Goal: Task Accomplishment & Management: Manage account settings

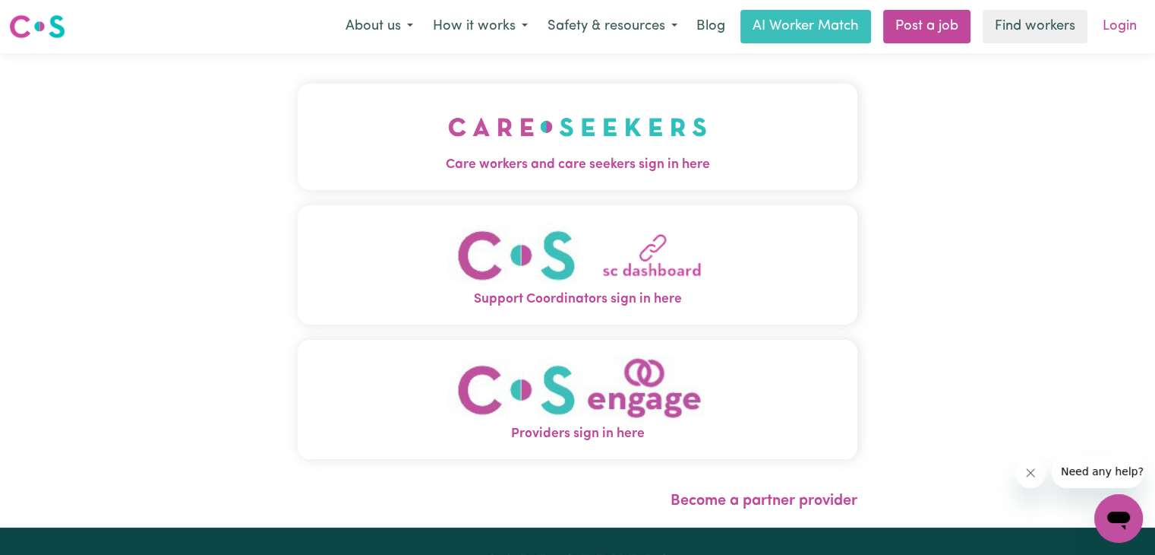
click at [1112, 27] on link "Login" at bounding box center [1120, 26] width 52 height 33
click at [1140, 17] on link "Login" at bounding box center [1120, 26] width 52 height 33
click at [807, 141] on button "Care workers and care seekers sign in here" at bounding box center [578, 137] width 560 height 106
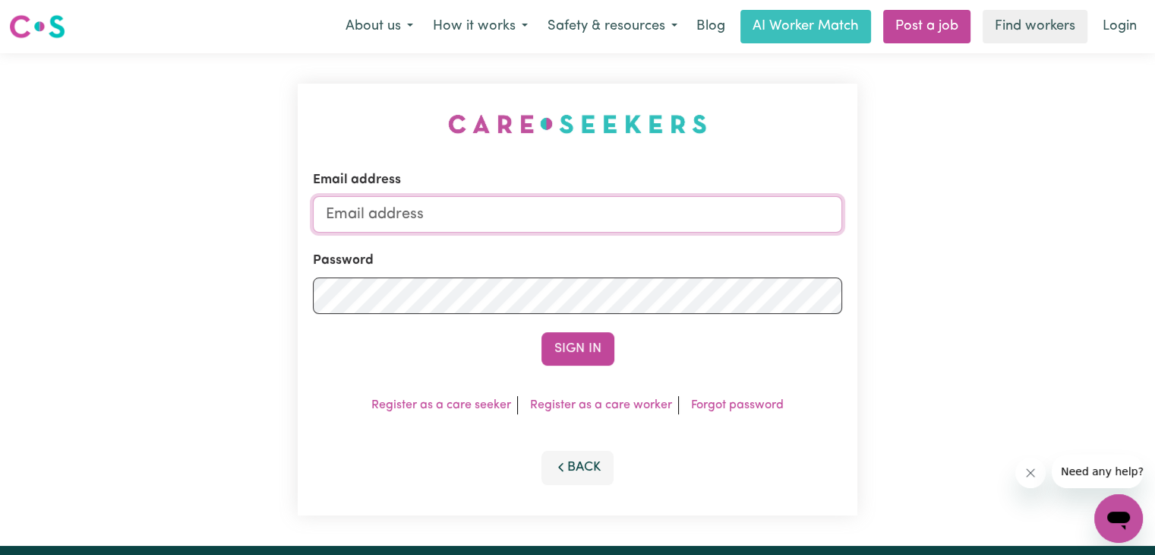
click at [481, 218] on input "Email address" at bounding box center [577, 214] width 529 height 36
type input "[DOMAIN_NAME][EMAIL_ADDRESS][DOMAIN_NAME]"
click at [542, 332] on button "Sign In" at bounding box center [578, 348] width 73 height 33
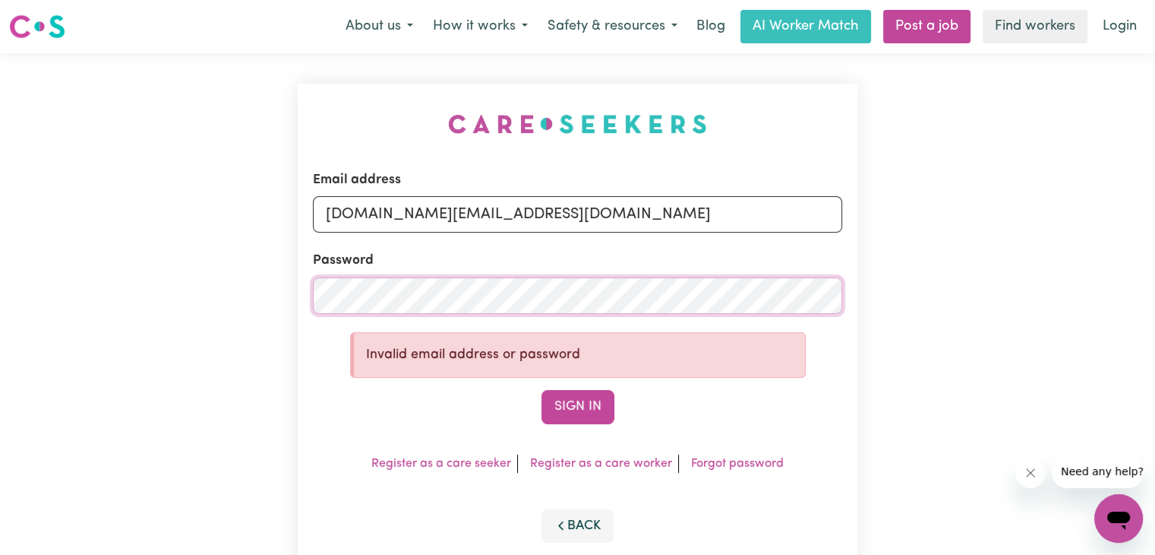
click at [542, 390] on button "Sign In" at bounding box center [578, 406] width 73 height 33
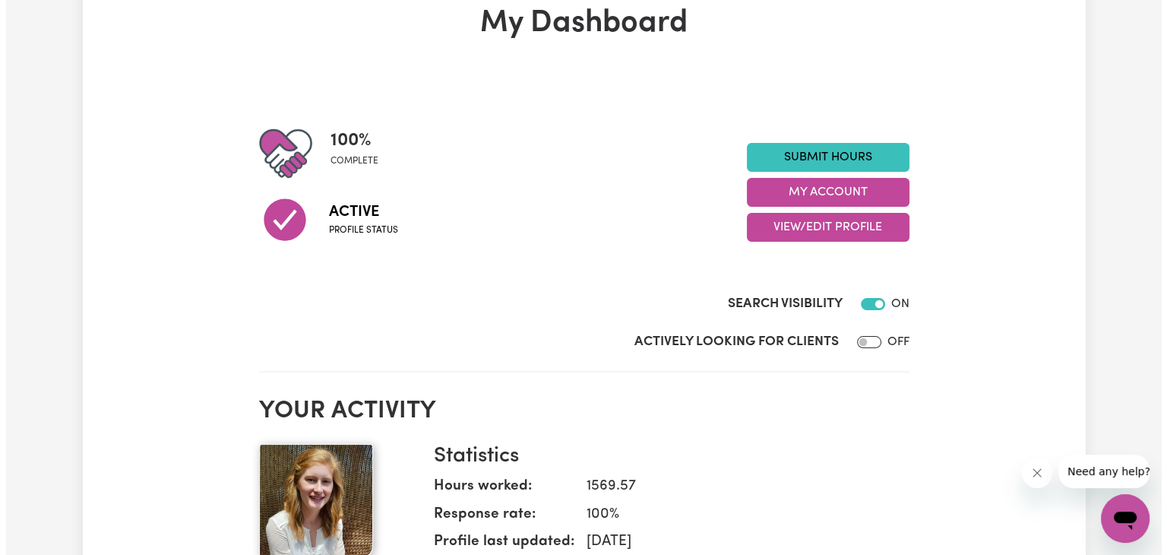
scroll to position [97, 0]
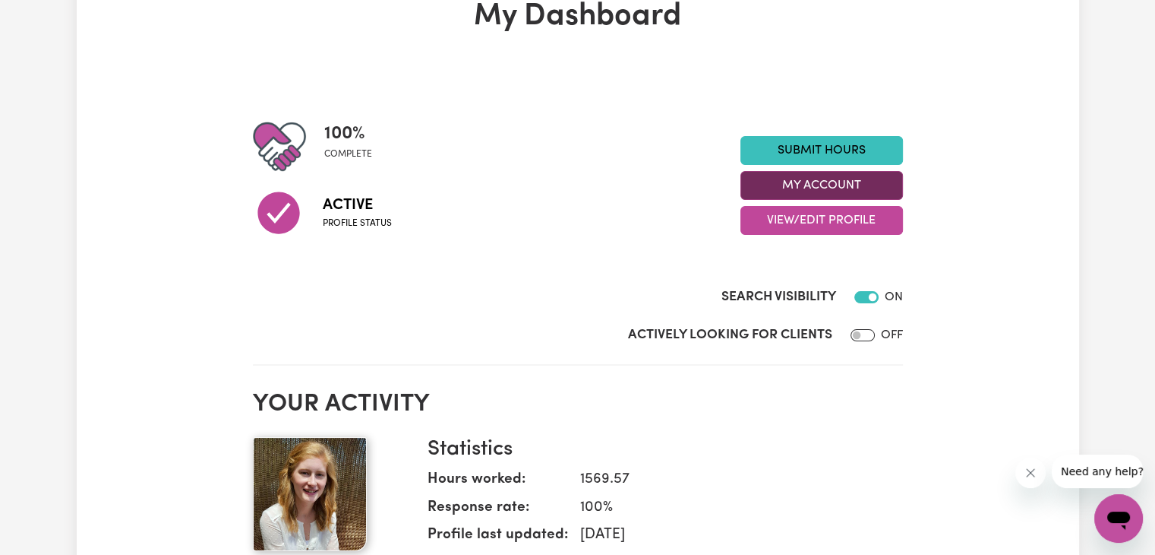
click at [774, 182] on button "My Account" at bounding box center [822, 185] width 163 height 29
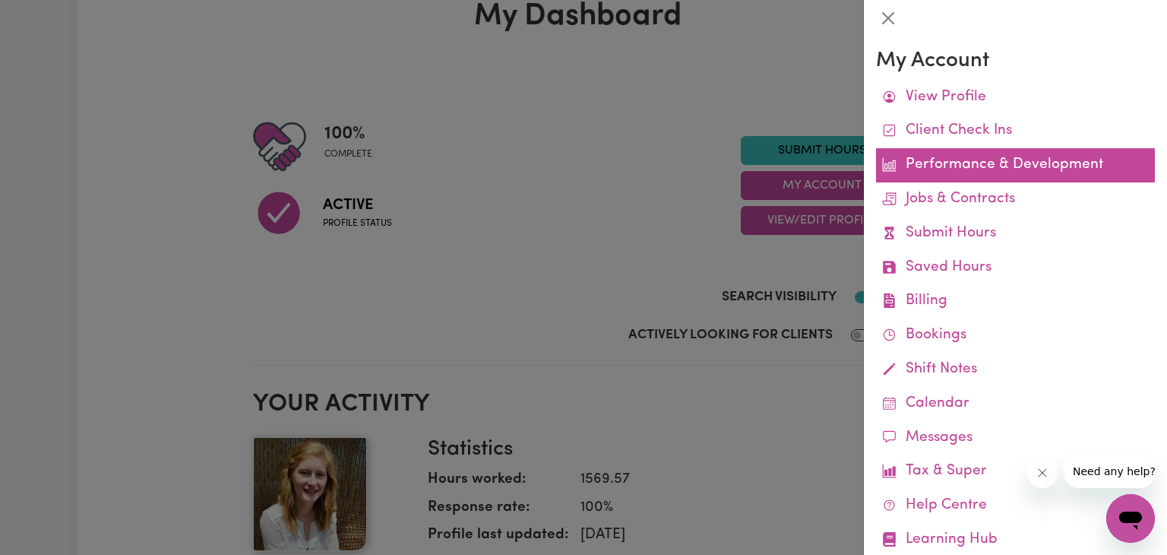
click at [949, 160] on link "Performance & Development" at bounding box center [1015, 165] width 279 height 34
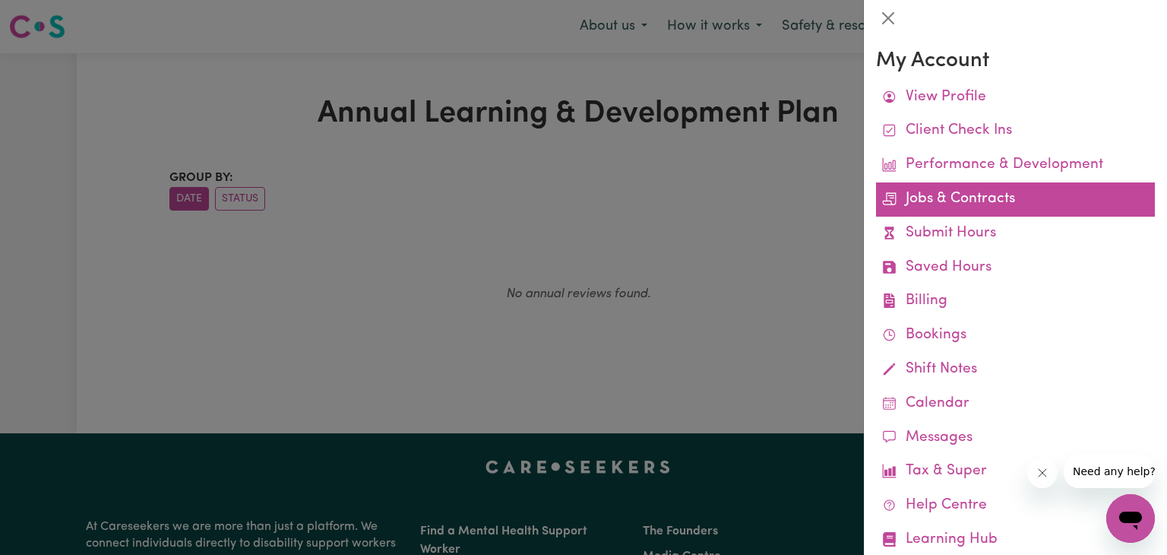
click at [960, 189] on link "Jobs & Contracts" at bounding box center [1015, 199] width 279 height 34
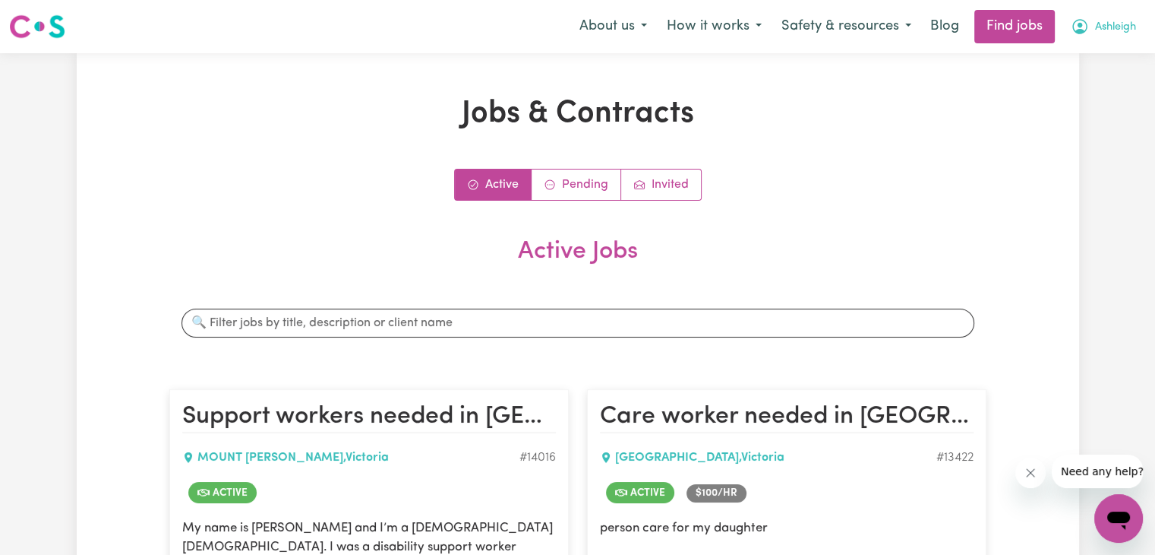
click at [1113, 24] on span "Ashleigh" at bounding box center [1115, 27] width 41 height 17
click at [1091, 55] on link "My Account" at bounding box center [1086, 59] width 120 height 29
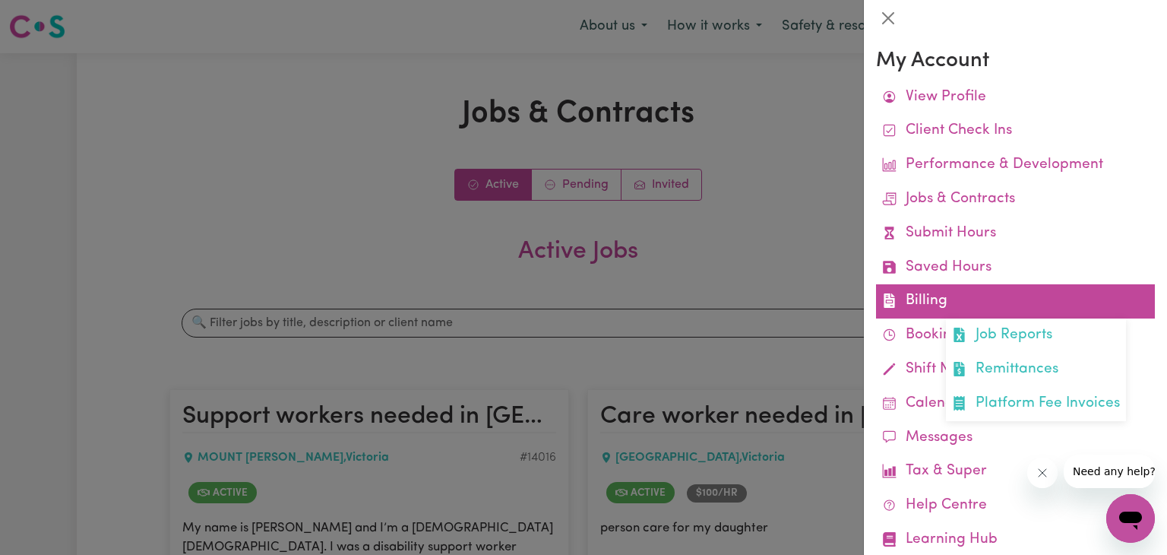
click at [940, 292] on link "Billing Job Reports Remittances Platform Fee Invoices" at bounding box center [1015, 301] width 279 height 34
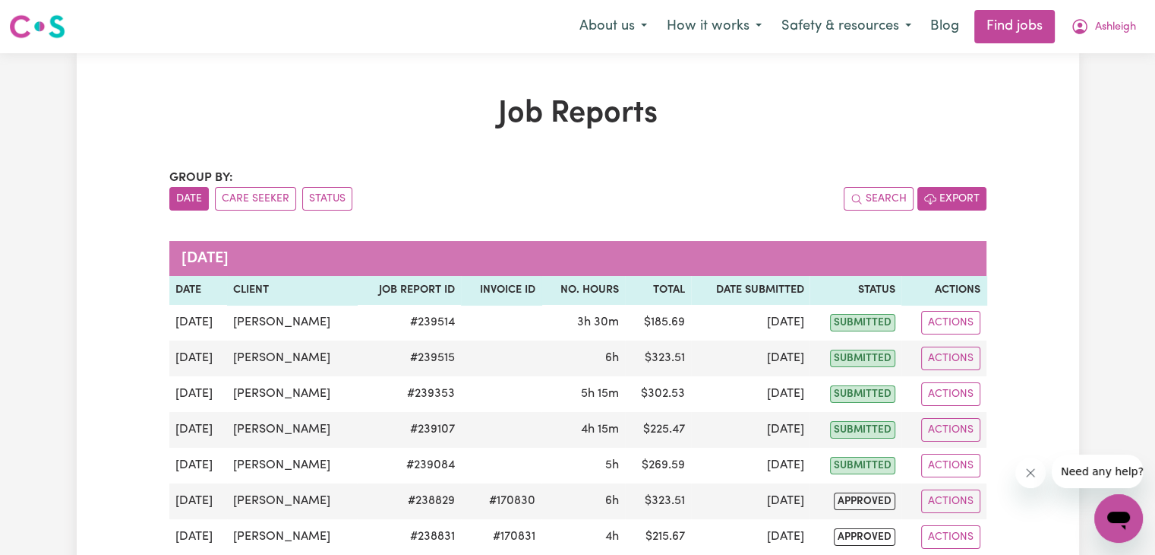
click at [975, 202] on button "Export" at bounding box center [952, 199] width 69 height 24
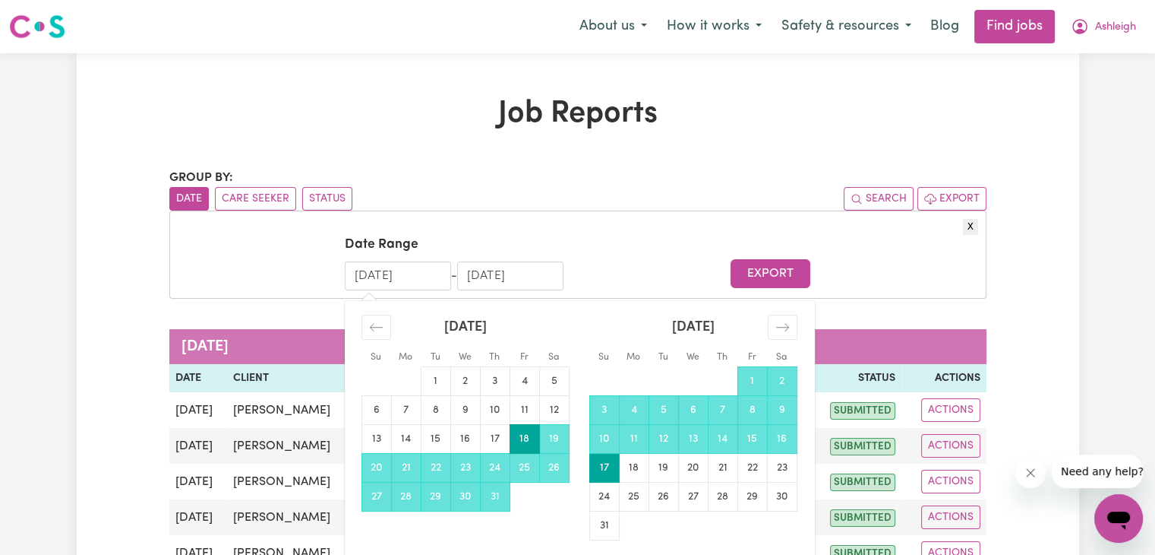
click at [358, 277] on input "[DATE]" at bounding box center [398, 275] width 106 height 29
click at [371, 326] on icon "Move backward to switch to the previous month." at bounding box center [376, 327] width 14 height 14
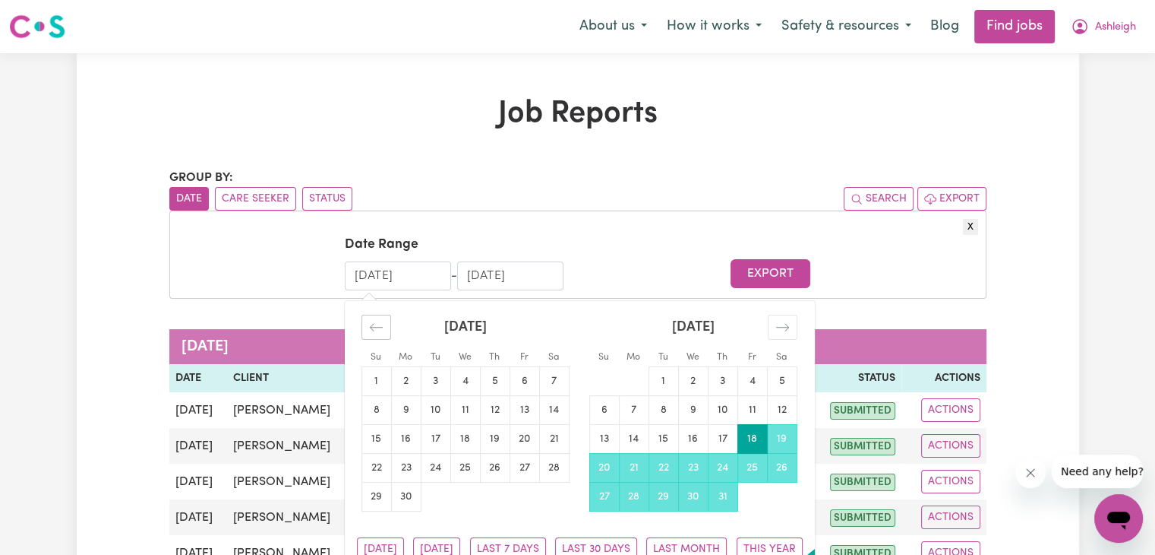
click at [371, 326] on icon "Move backward to switch to the previous month." at bounding box center [376, 327] width 14 height 14
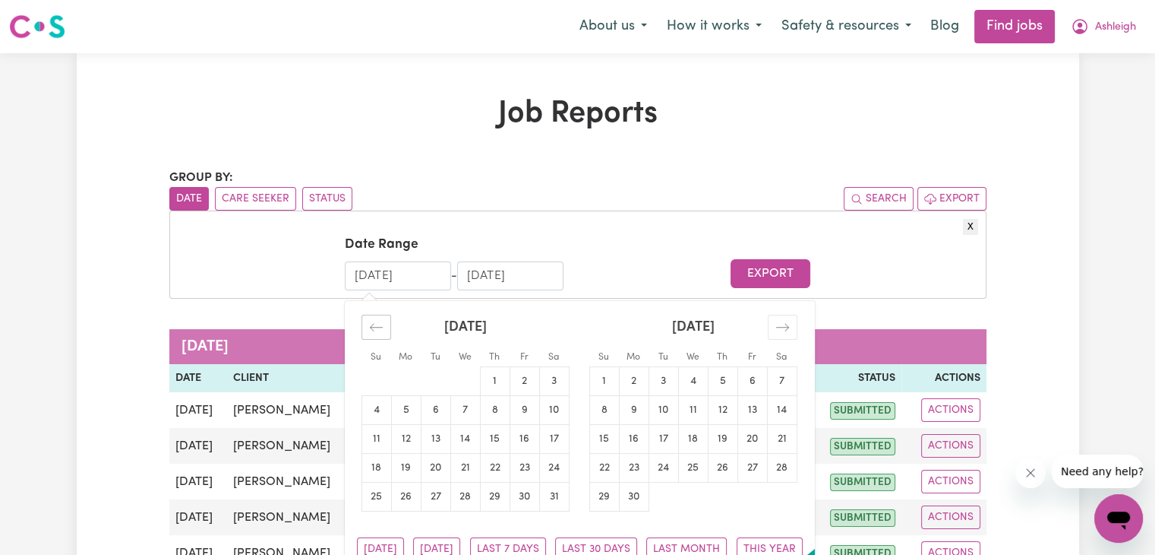
click at [371, 326] on icon "Move backward to switch to the previous month." at bounding box center [376, 327] width 14 height 14
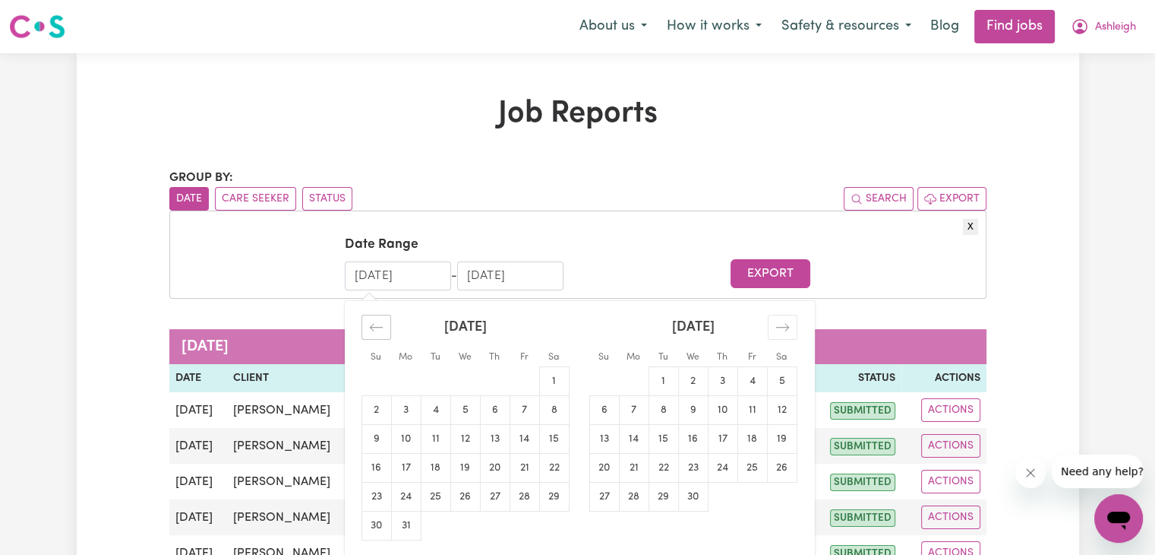
click at [371, 326] on icon "Move backward to switch to the previous month." at bounding box center [376, 327] width 14 height 14
click at [371, 331] on icon "Move backward to switch to the previous month." at bounding box center [376, 327] width 14 height 14
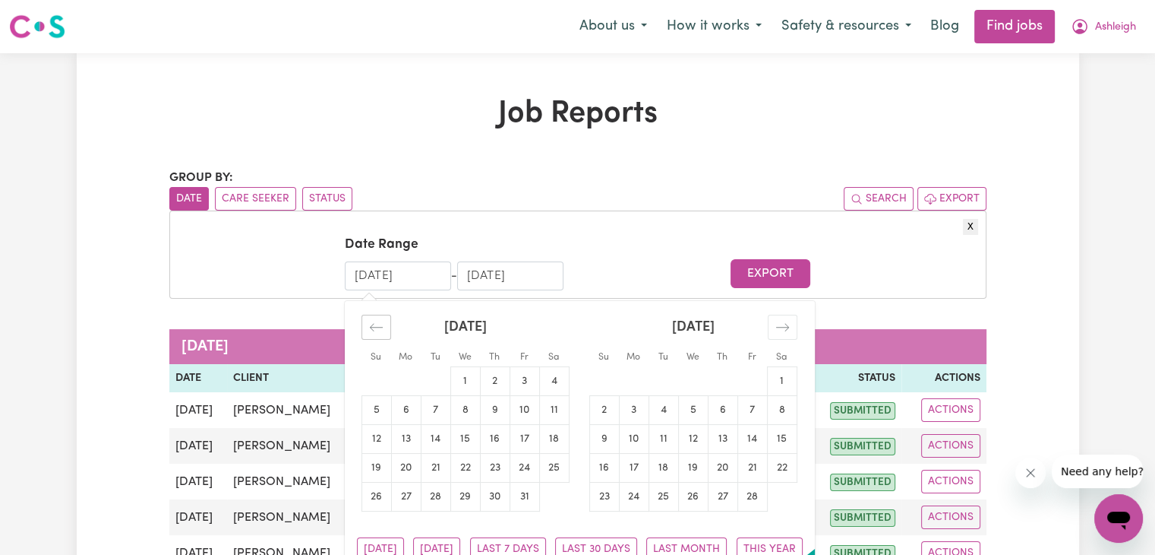
click at [371, 331] on div "[DATE] 1 2 3 4 5 6 7 8 9 10 11 12 13 14 15 16 17 18 19 20 21 22 23 24 25 26 27 …" at bounding box center [579, 415] width 469 height 229
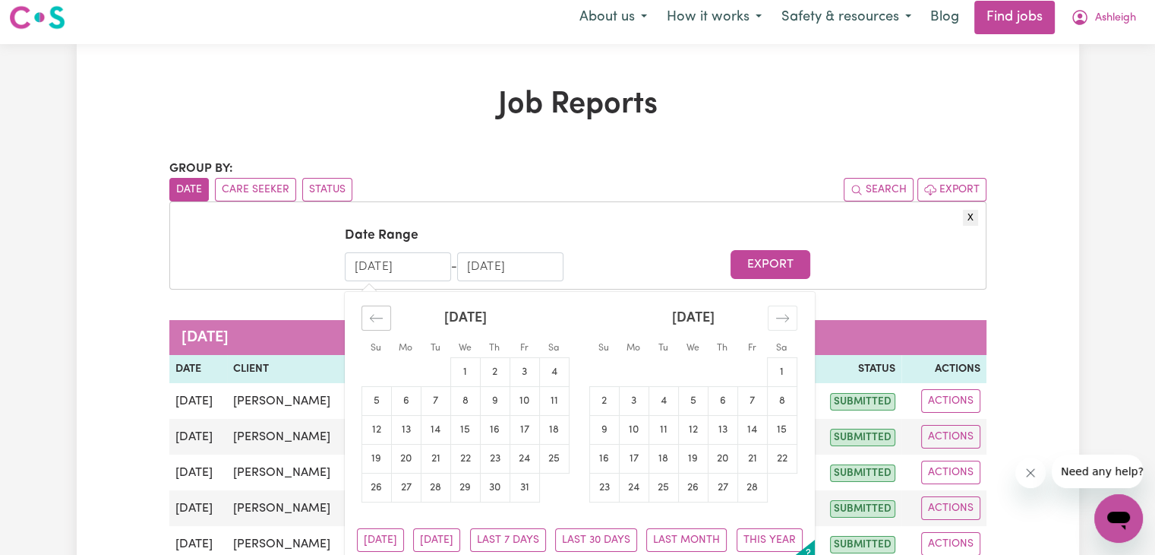
click at [371, 311] on icon "Move backward to switch to the previous month." at bounding box center [376, 318] width 14 height 14
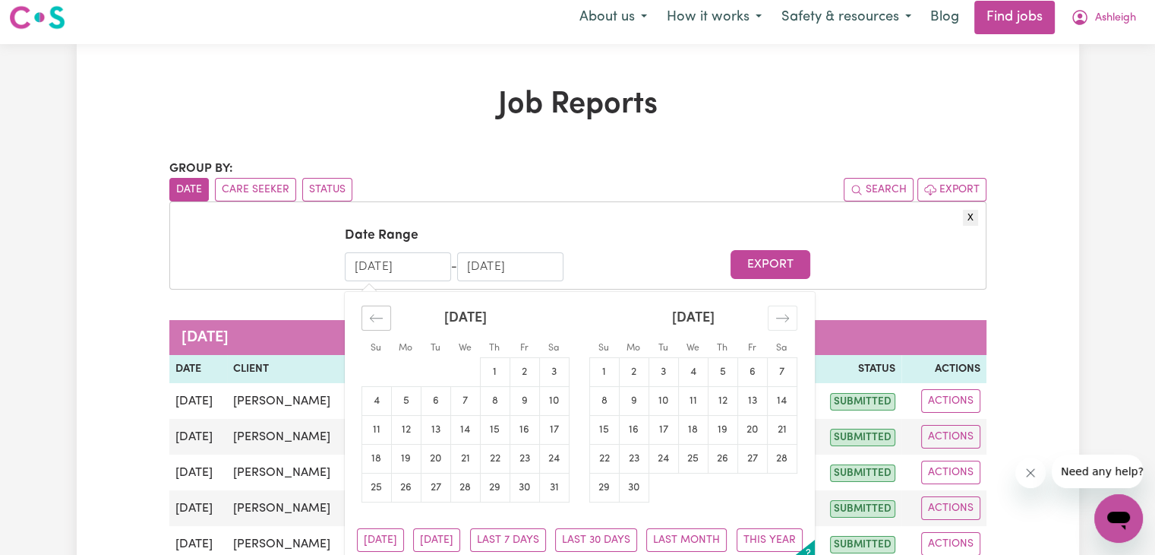
click at [371, 311] on icon "Move backward to switch to the previous month." at bounding box center [376, 318] width 14 height 14
click at [407, 366] on td "1" at bounding box center [406, 371] width 30 height 29
type input "[DATE]"
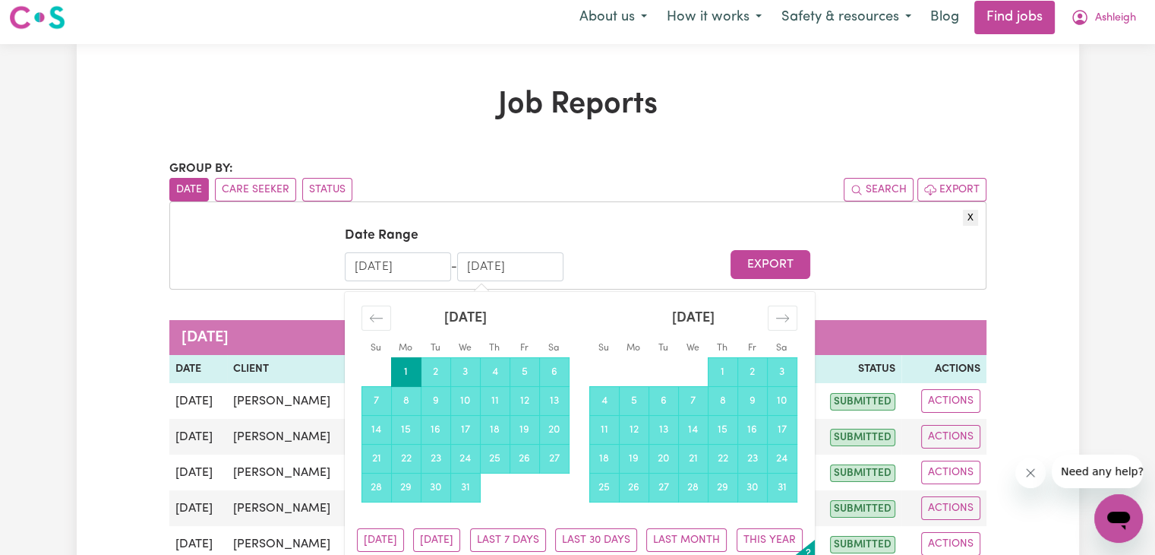
click at [520, 263] on input "[DATE]" at bounding box center [510, 266] width 106 height 29
click at [534, 265] on input "[DATE]" at bounding box center [510, 266] width 106 height 29
click at [791, 317] on div "Move forward to switch to the next month." at bounding box center [783, 317] width 30 height 25
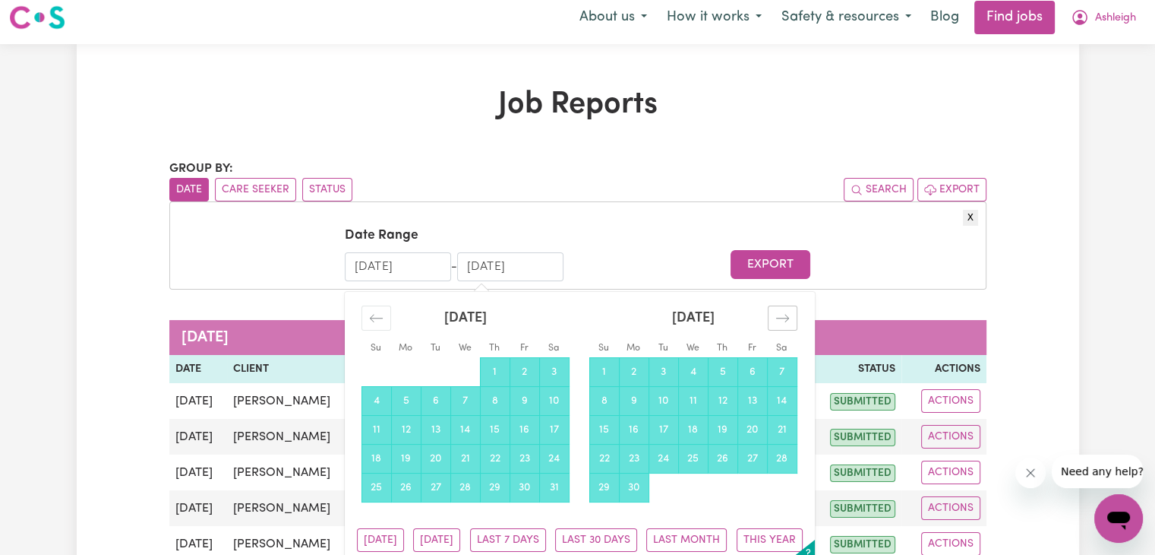
click at [791, 317] on div "Move forward to switch to the next month." at bounding box center [783, 317] width 30 height 25
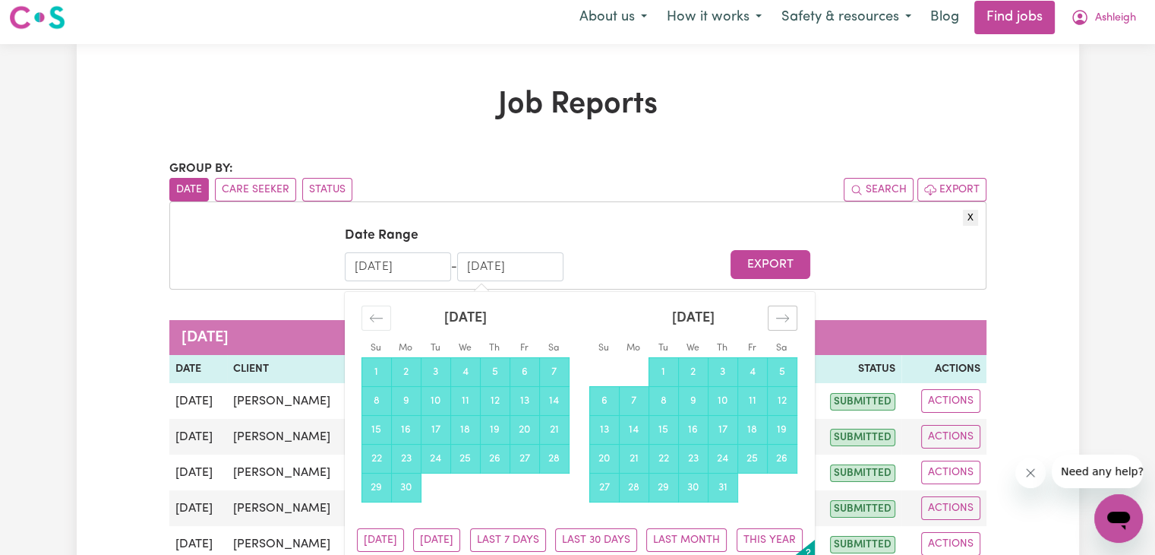
click at [791, 317] on div "Move forward to switch to the next month." at bounding box center [783, 317] width 30 height 25
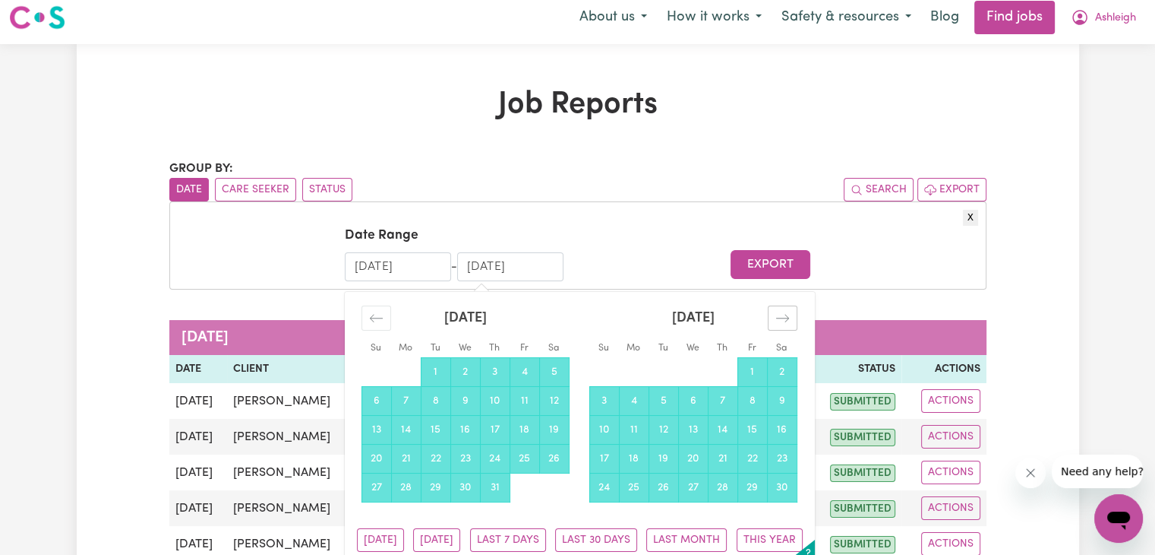
click at [791, 317] on div "Move forward to switch to the next month." at bounding box center [783, 317] width 30 height 25
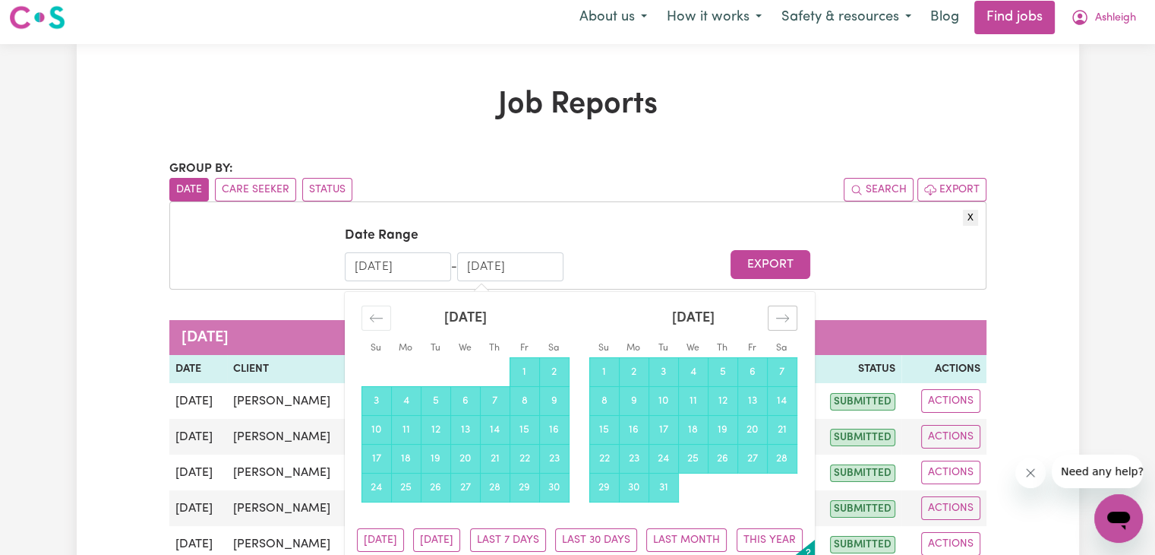
click at [791, 317] on div "Move forward to switch to the next month." at bounding box center [783, 317] width 30 height 25
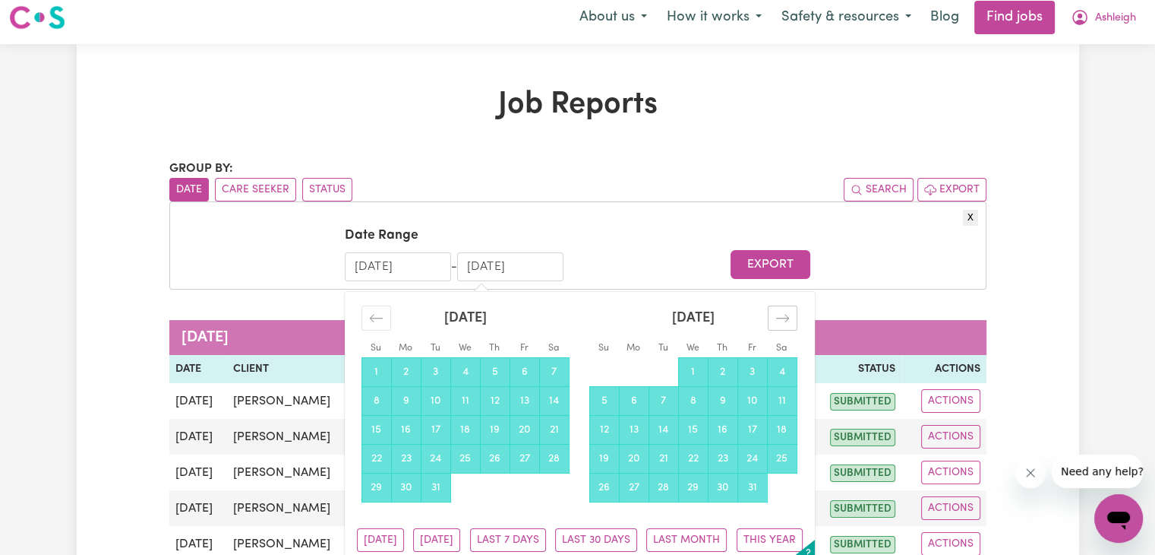
click at [791, 317] on div "Move forward to switch to the next month." at bounding box center [783, 317] width 30 height 25
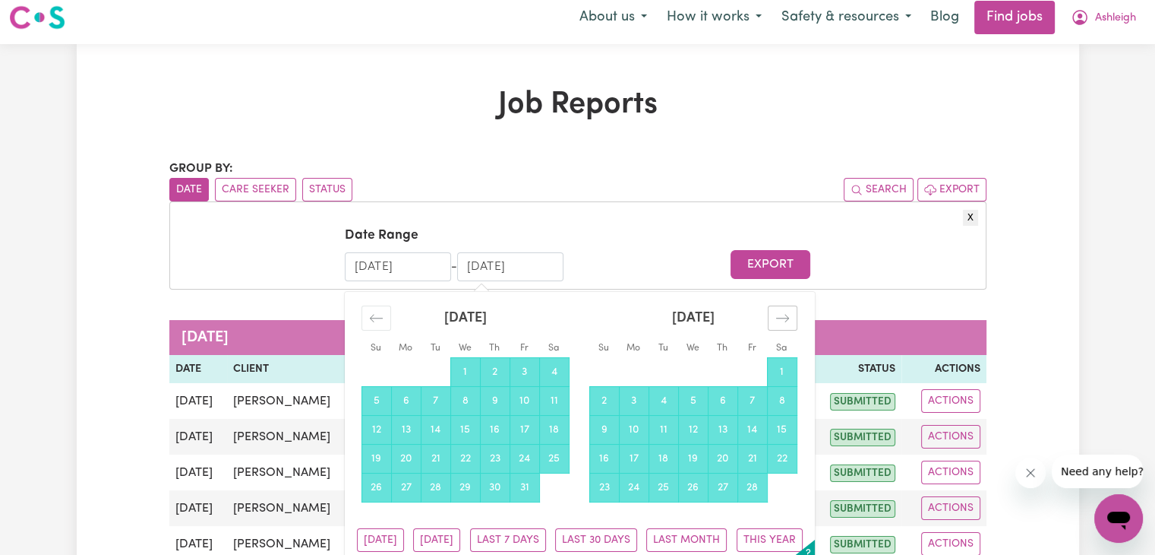
click at [791, 317] on div "Move forward to switch to the next month." at bounding box center [783, 317] width 30 height 25
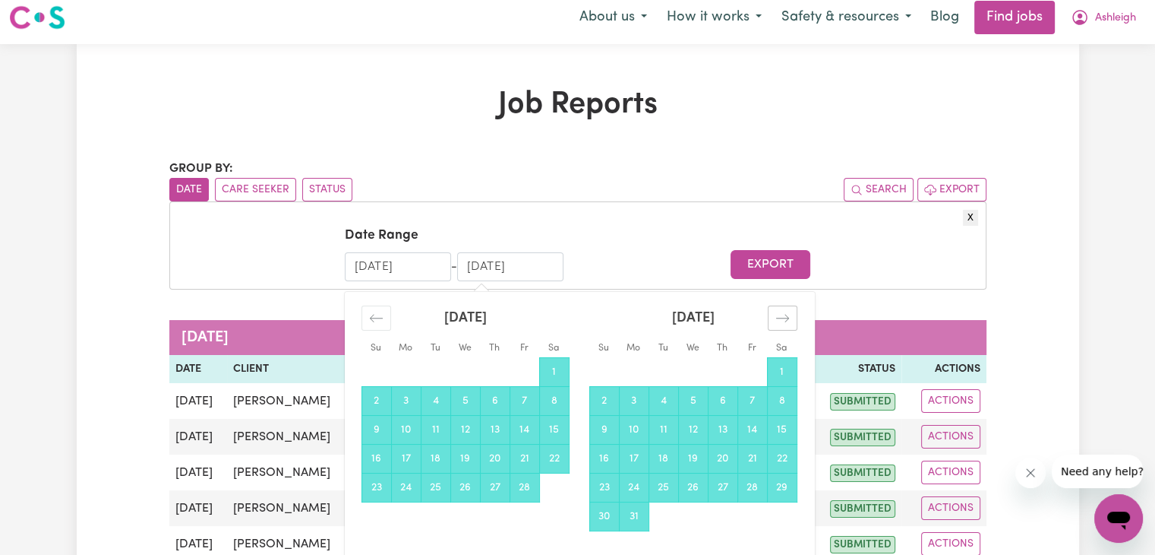
click at [791, 317] on div "Move forward to switch to the next month." at bounding box center [783, 317] width 30 height 25
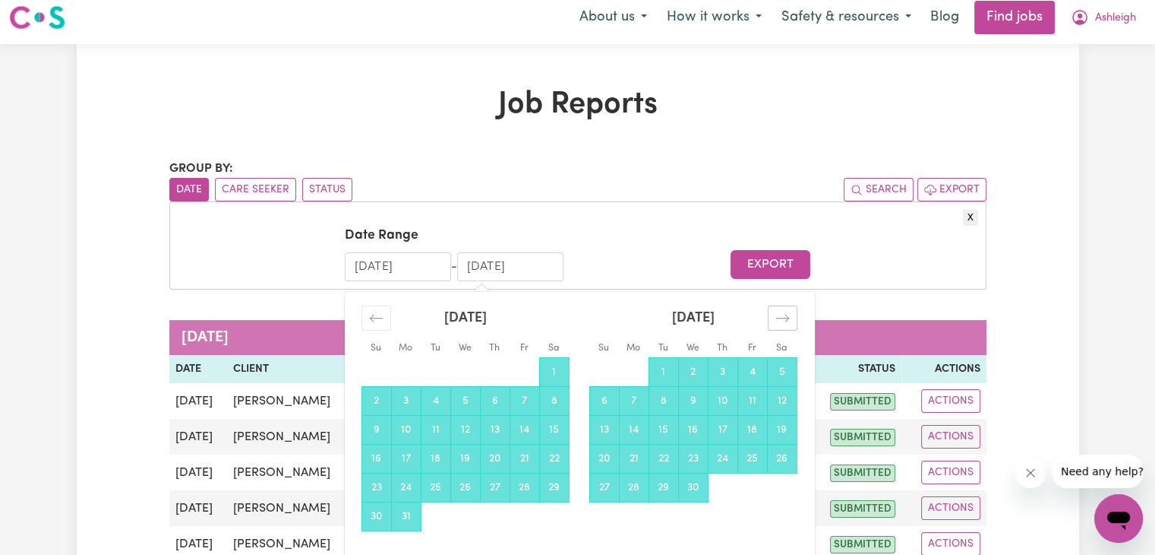
click at [791, 317] on div "Move forward to switch to the next month." at bounding box center [783, 317] width 30 height 25
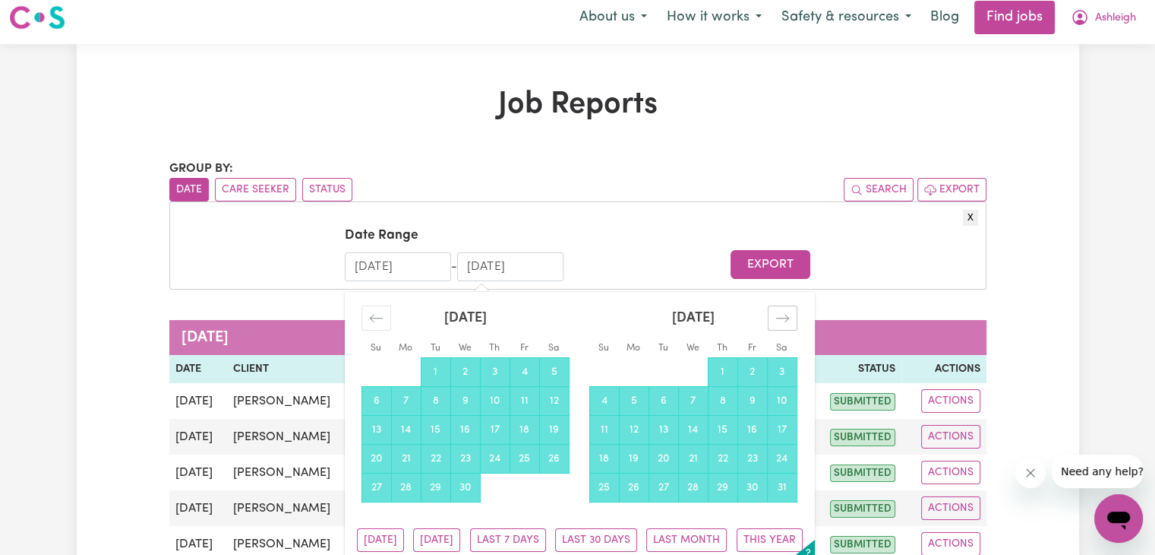
click at [791, 317] on div "Move forward to switch to the next month." at bounding box center [783, 317] width 30 height 25
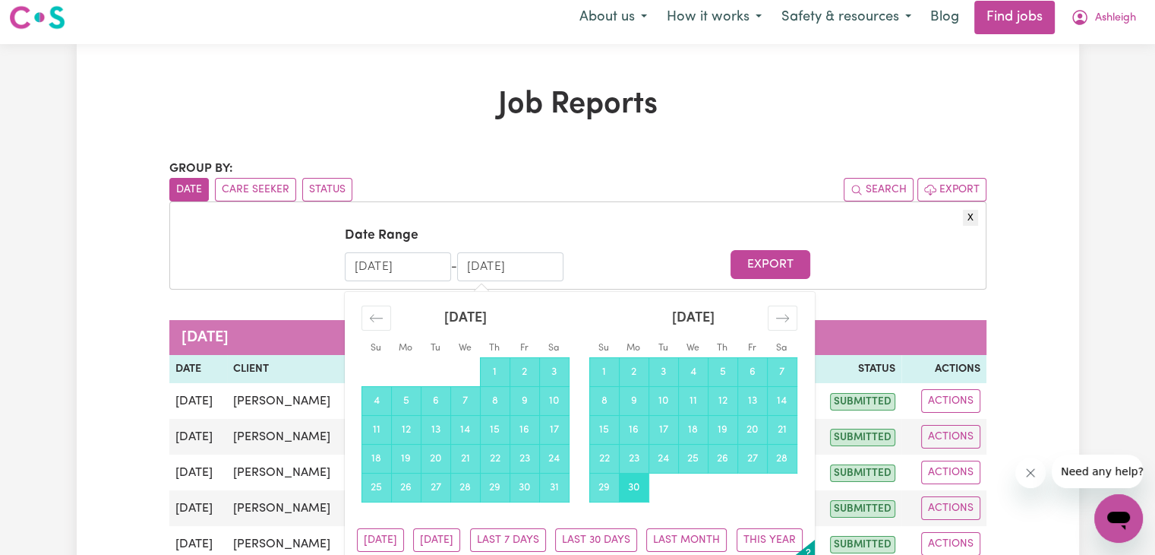
click at [633, 487] on td "30" at bounding box center [634, 486] width 30 height 29
type input "[DATE]"
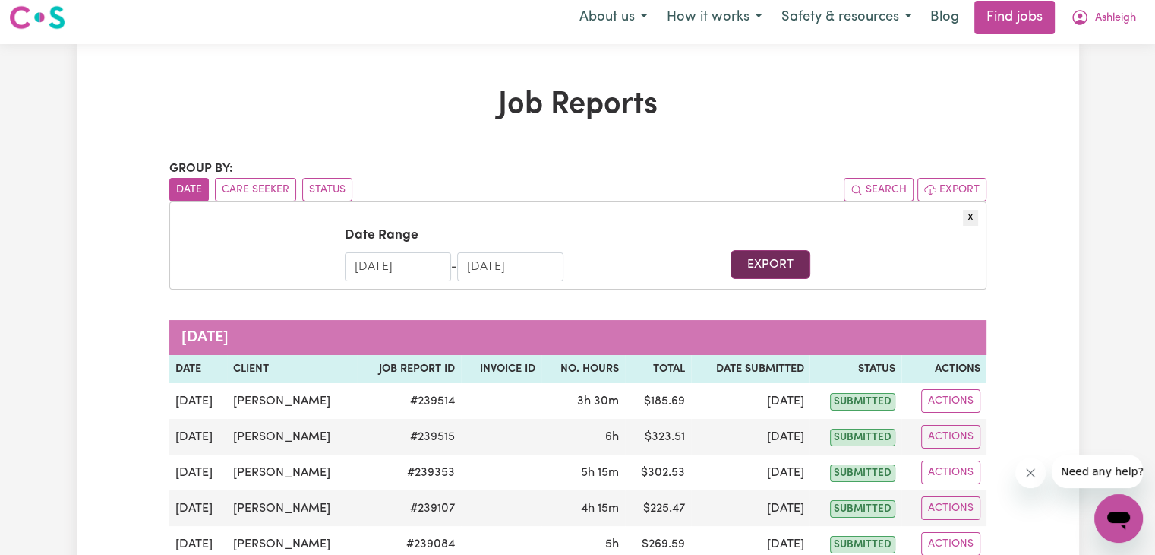
click at [772, 272] on button "Export" at bounding box center [771, 264] width 80 height 29
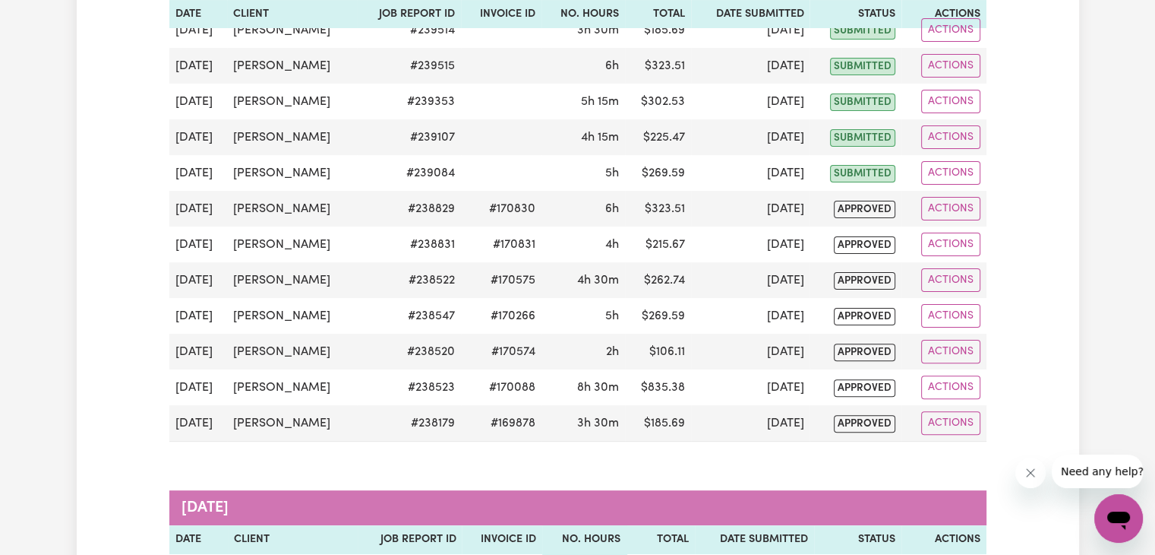
scroll to position [0, 0]
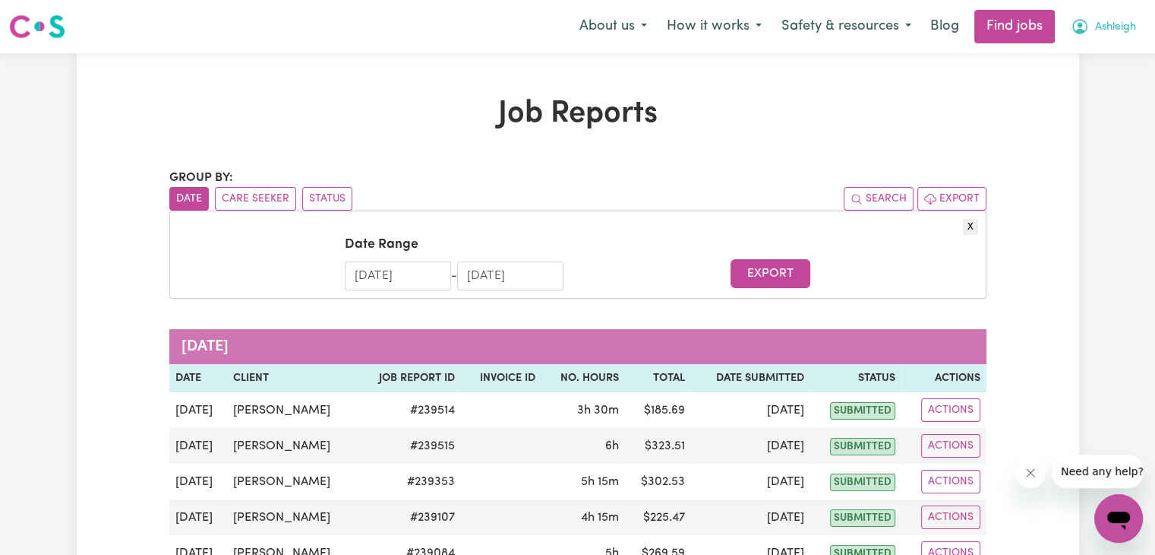
click at [1097, 27] on span "Ashleigh" at bounding box center [1115, 27] width 41 height 17
click at [1082, 61] on link "My Account" at bounding box center [1086, 59] width 120 height 29
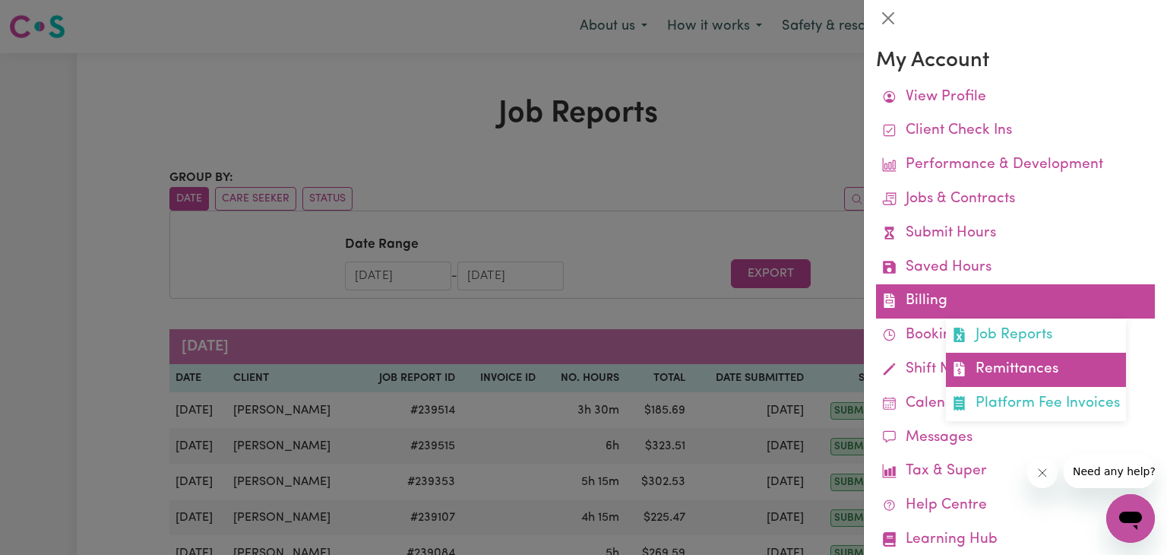
click at [980, 361] on link "Remittances" at bounding box center [1036, 369] width 180 height 34
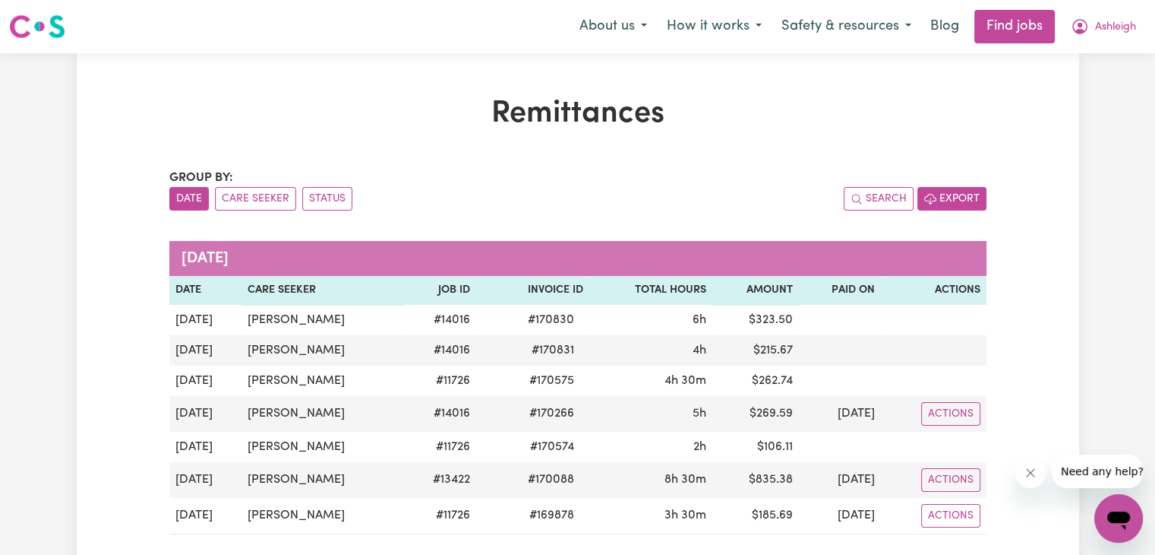
click at [947, 204] on button "Export" at bounding box center [952, 199] width 69 height 24
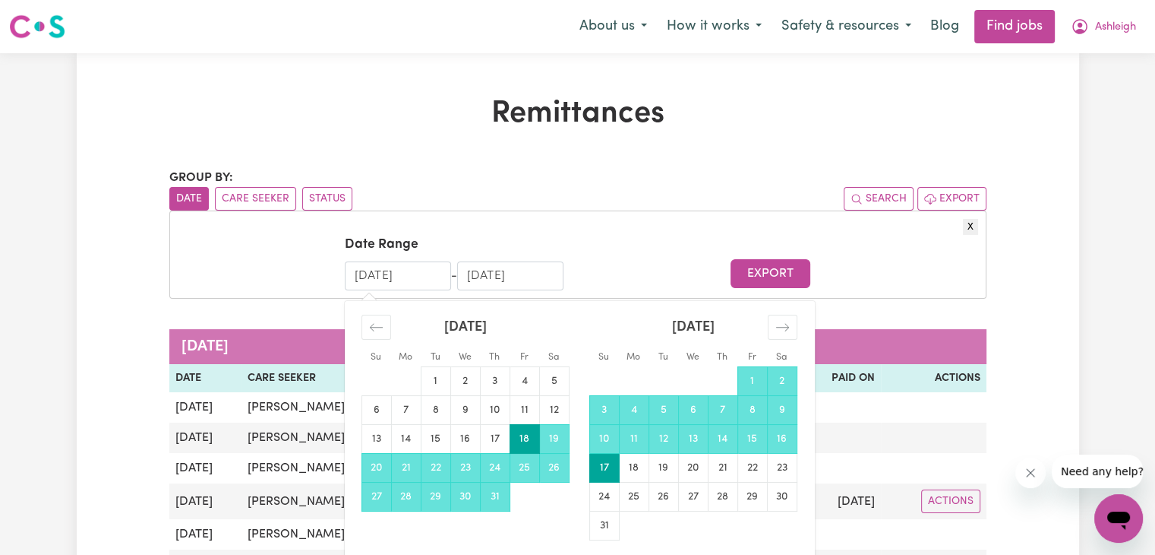
click at [368, 277] on input "[DATE]" at bounding box center [398, 275] width 106 height 29
click at [371, 325] on icon "Move backward to switch to the previous month." at bounding box center [376, 327] width 14 height 14
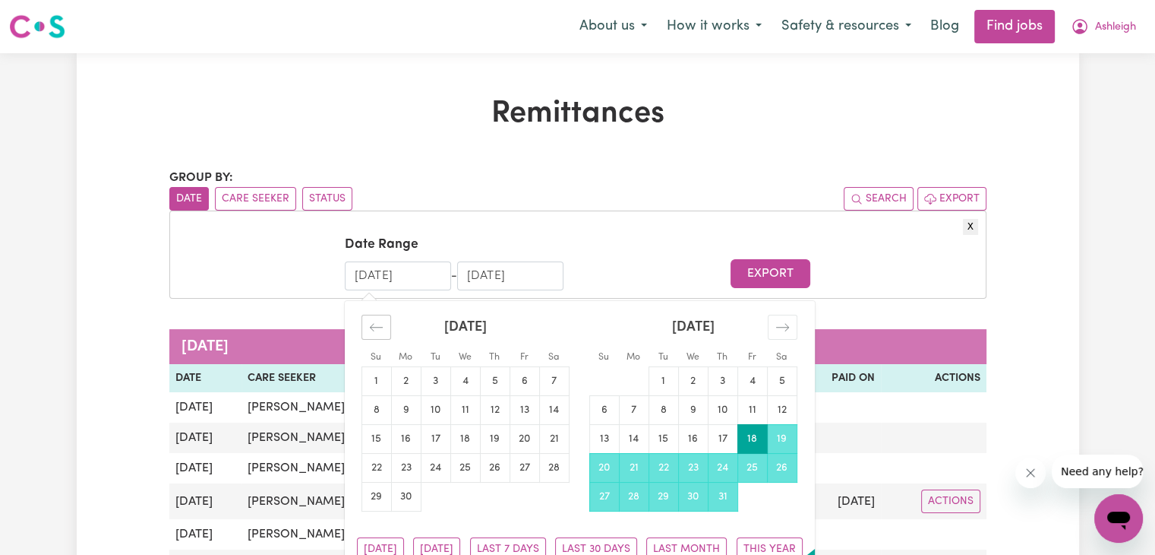
click at [371, 325] on icon "Move backward to switch to the previous month." at bounding box center [376, 327] width 14 height 14
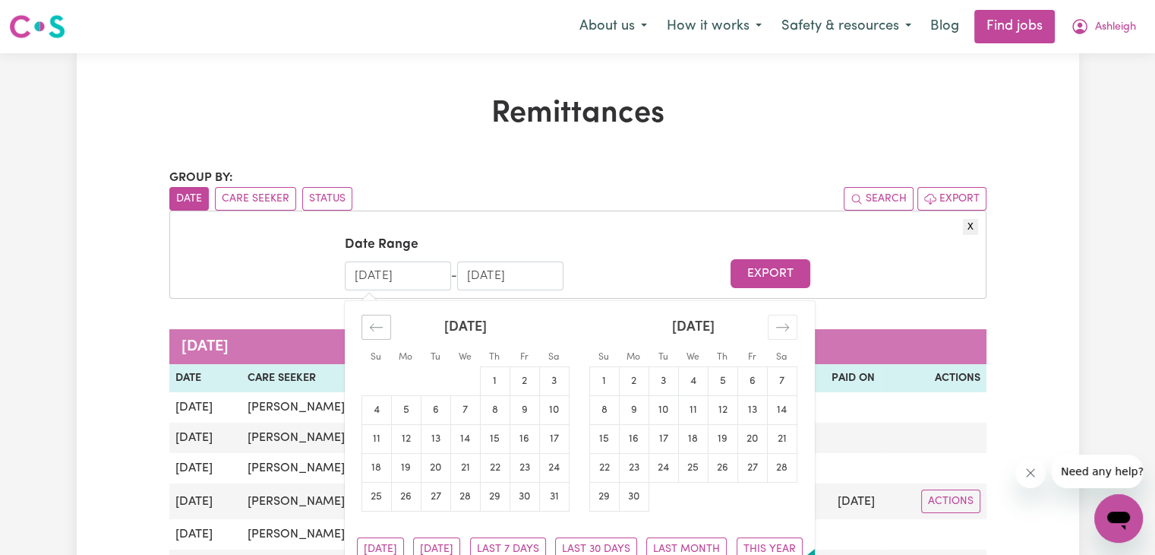
click at [371, 325] on icon "Move backward to switch to the previous month." at bounding box center [376, 327] width 14 height 14
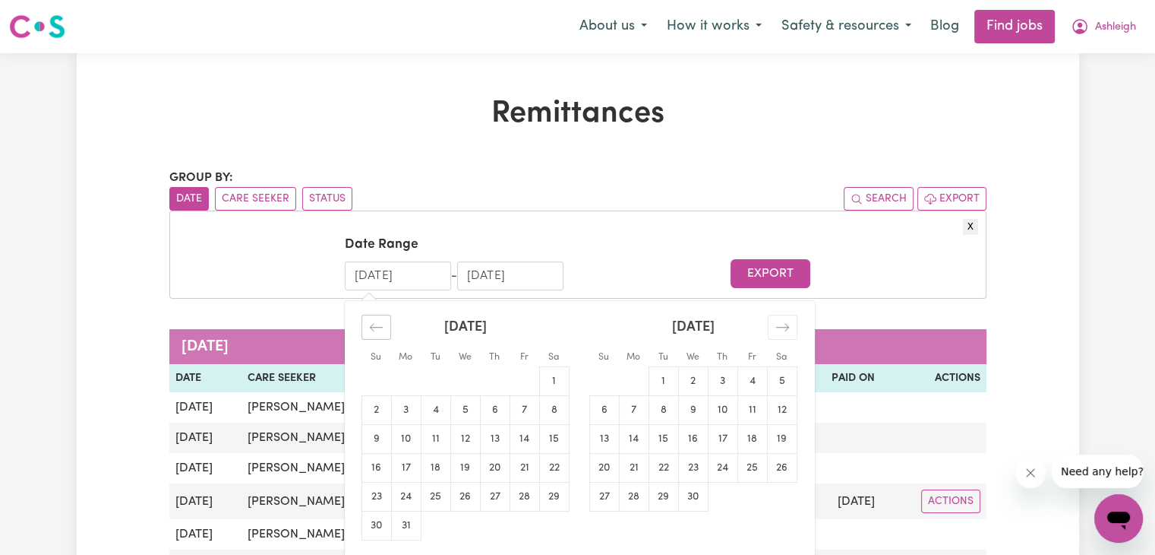
click at [371, 325] on icon "Move backward to switch to the previous month." at bounding box center [376, 327] width 14 height 14
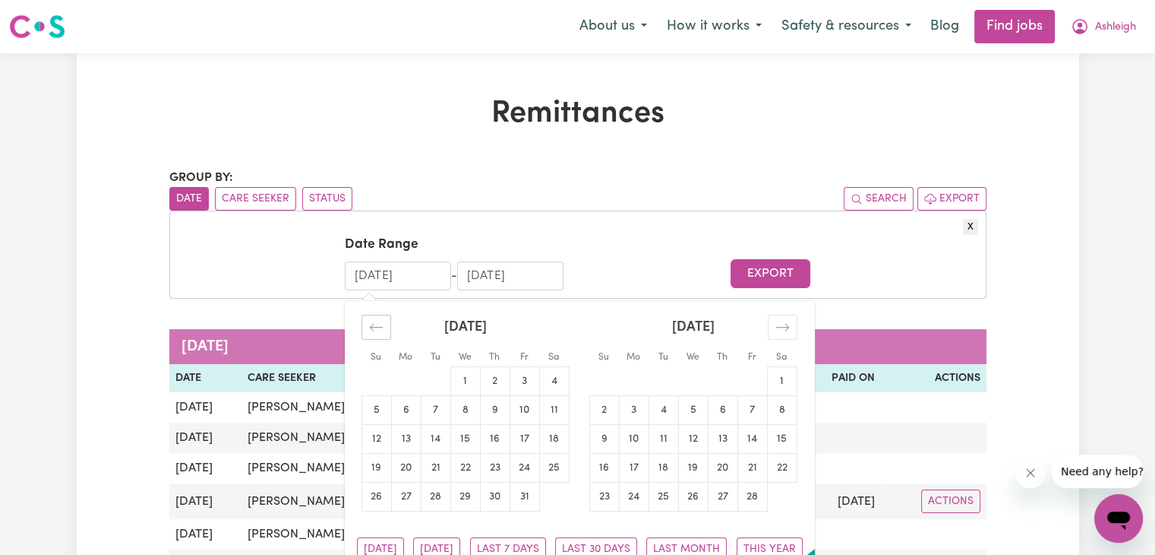
click at [371, 325] on icon "Move backward to switch to the previous month." at bounding box center [376, 327] width 14 height 14
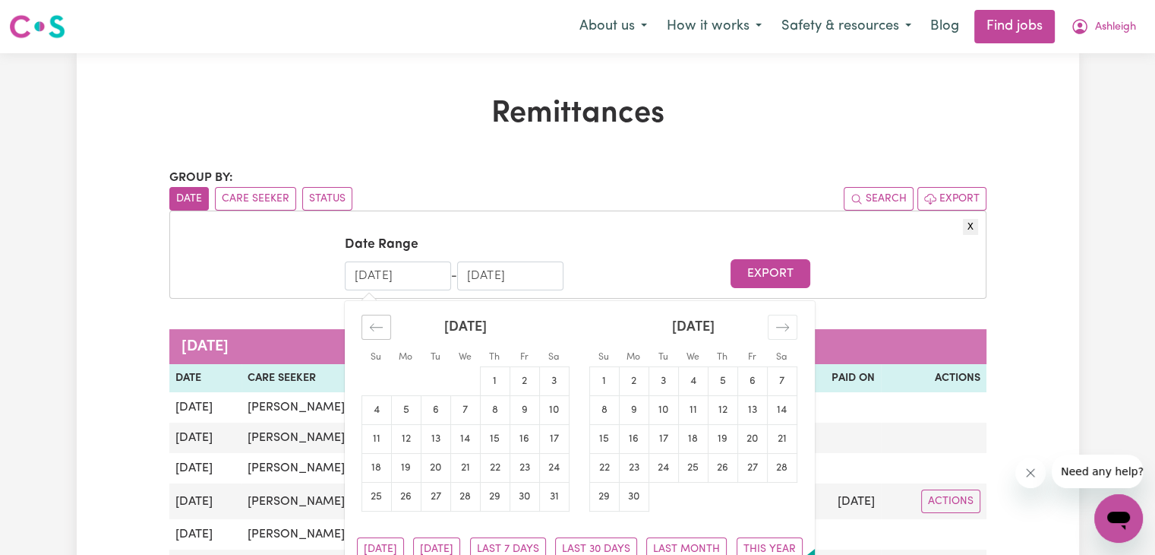
click at [371, 325] on icon "Move backward to switch to the previous month." at bounding box center [376, 327] width 14 height 14
click at [414, 381] on td "1" at bounding box center [406, 380] width 30 height 29
type input "[DATE]"
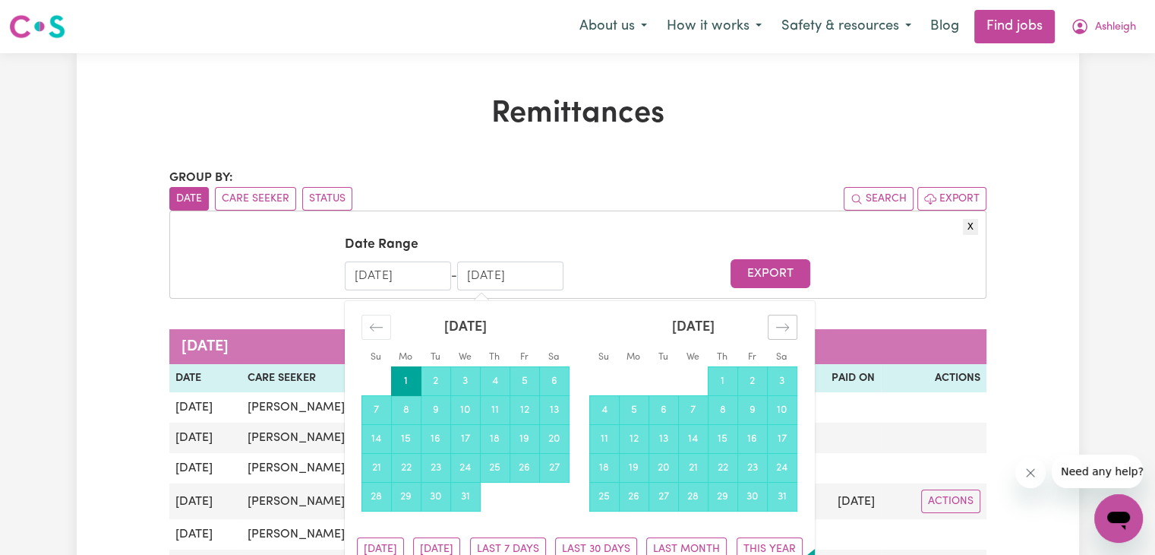
click at [776, 326] on icon "Move forward to switch to the next month." at bounding box center [783, 327] width 14 height 14
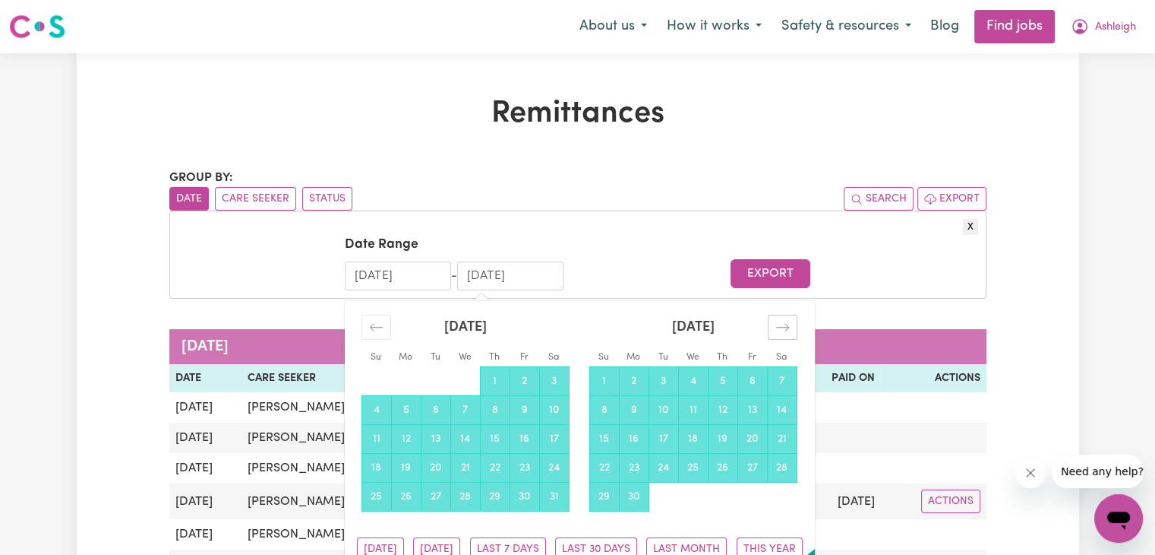
click at [776, 326] on icon "Move forward to switch to the next month." at bounding box center [783, 327] width 14 height 14
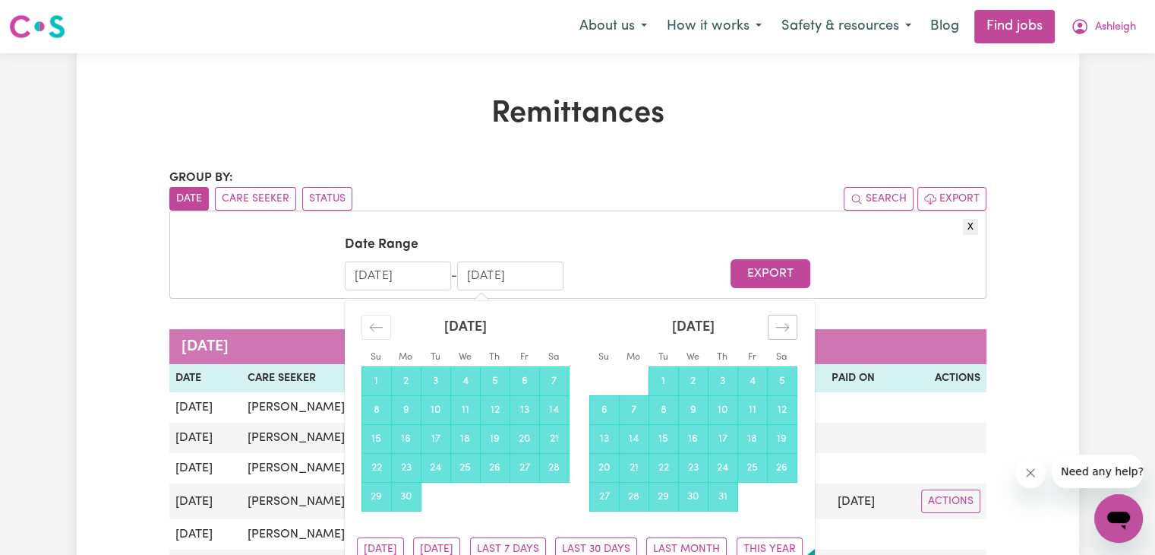
click at [776, 326] on icon "Move forward to switch to the next month." at bounding box center [783, 327] width 14 height 14
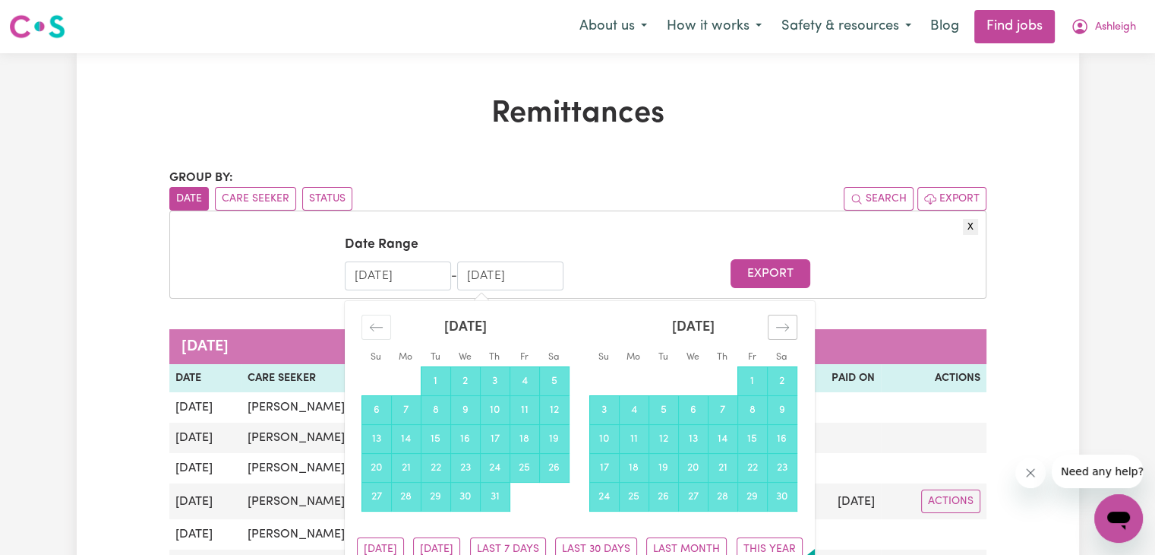
click at [776, 326] on icon "Move forward to switch to the next month." at bounding box center [783, 327] width 14 height 14
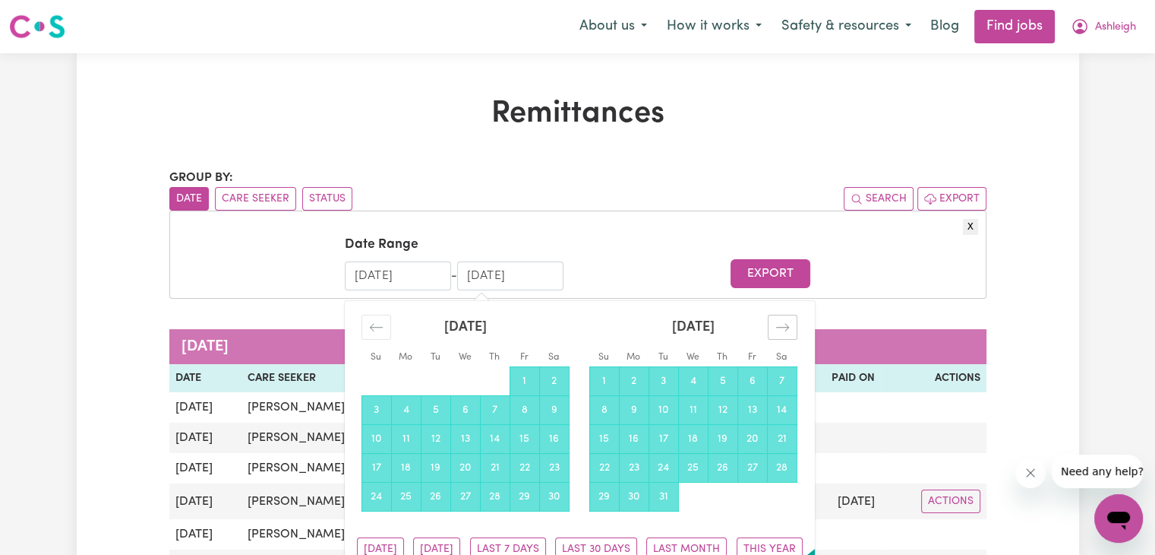
click at [776, 326] on icon "Move forward to switch to the next month." at bounding box center [783, 327] width 14 height 14
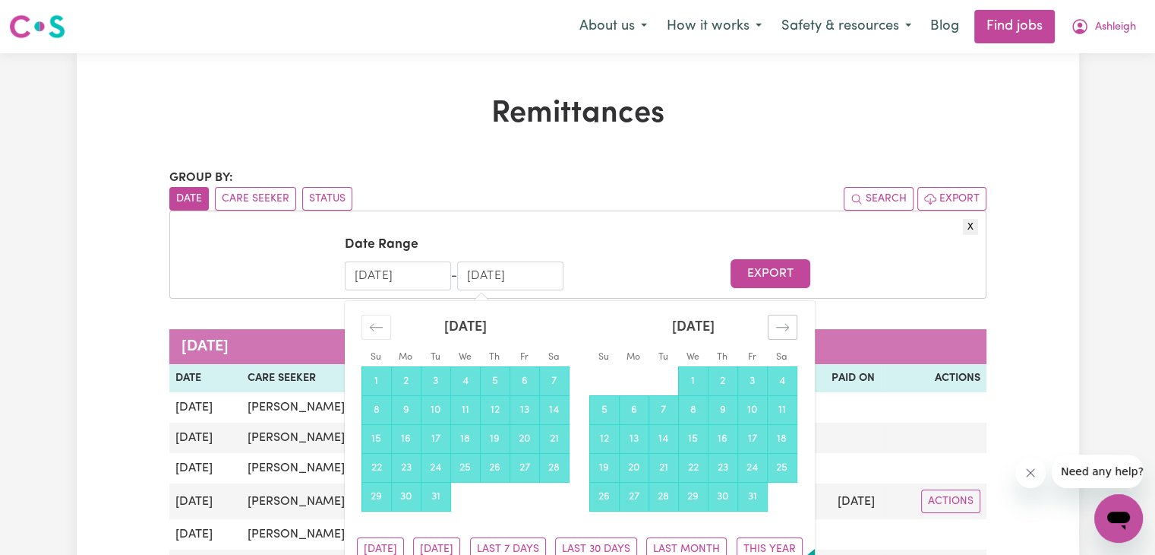
click at [776, 326] on icon "Move forward to switch to the next month." at bounding box center [783, 327] width 14 height 14
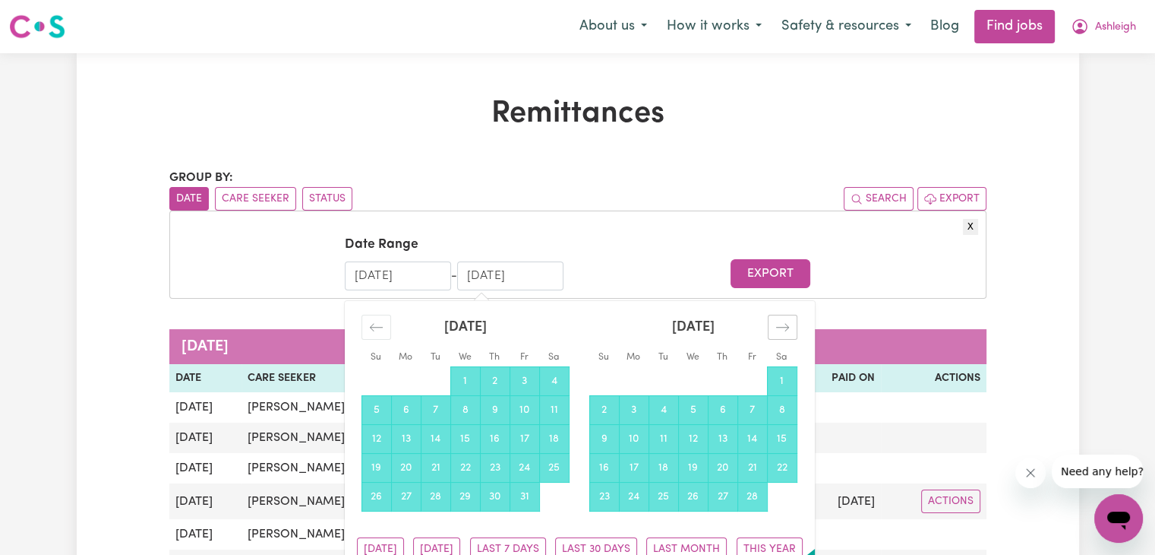
click at [776, 326] on icon "Move forward to switch to the next month." at bounding box center [783, 327] width 14 height 14
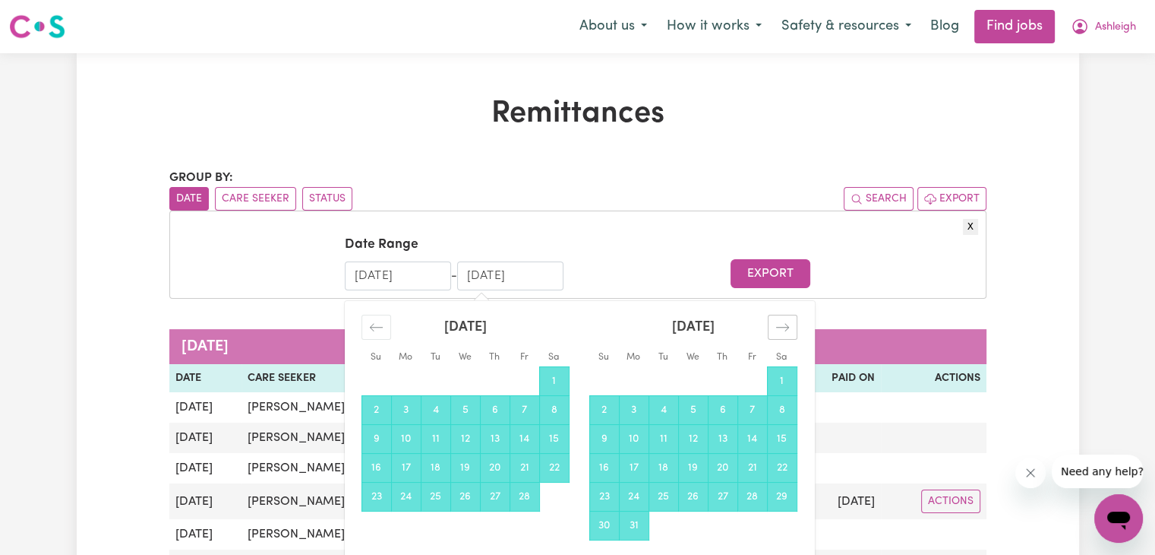
click at [776, 326] on icon "Move forward to switch to the next month." at bounding box center [783, 327] width 14 height 14
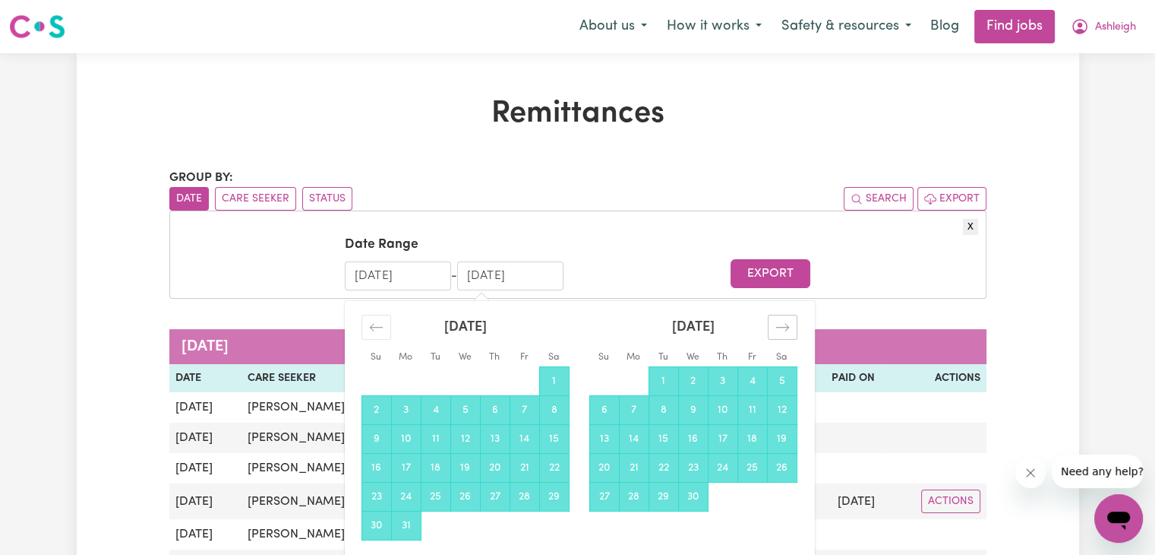
click at [776, 326] on icon "Move forward to switch to the next month." at bounding box center [783, 327] width 14 height 14
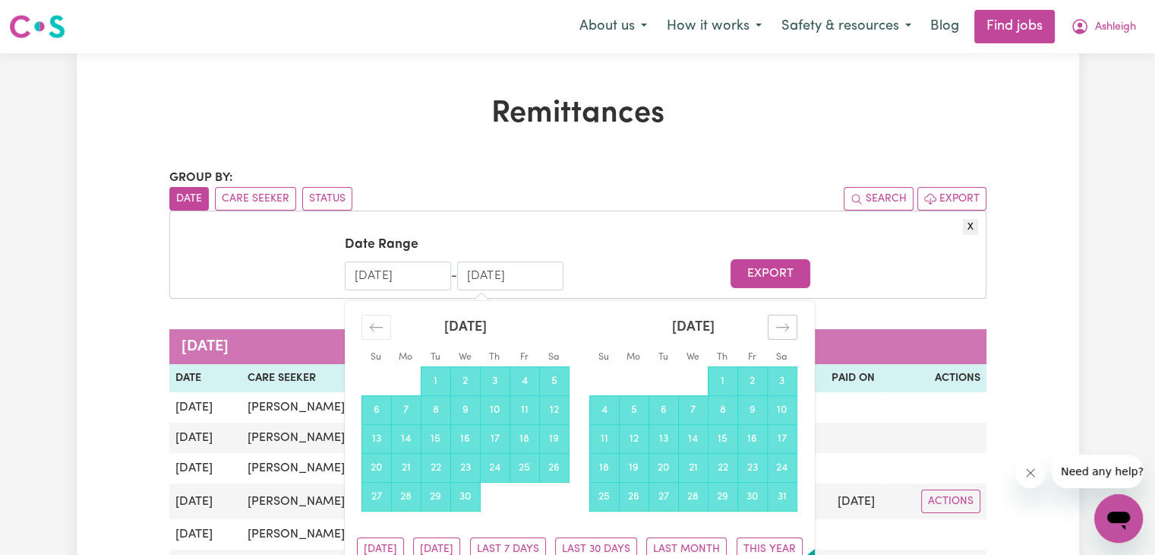
click at [776, 326] on icon "Move forward to switch to the next month." at bounding box center [783, 327] width 14 height 14
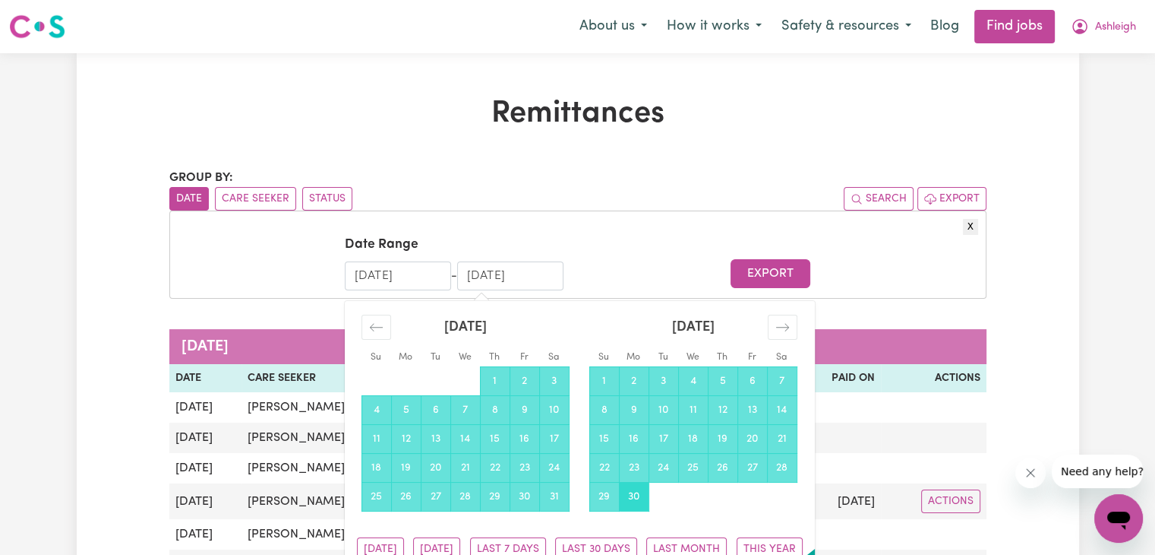
click at [640, 496] on td "30" at bounding box center [634, 496] width 30 height 29
type input "[DATE]"
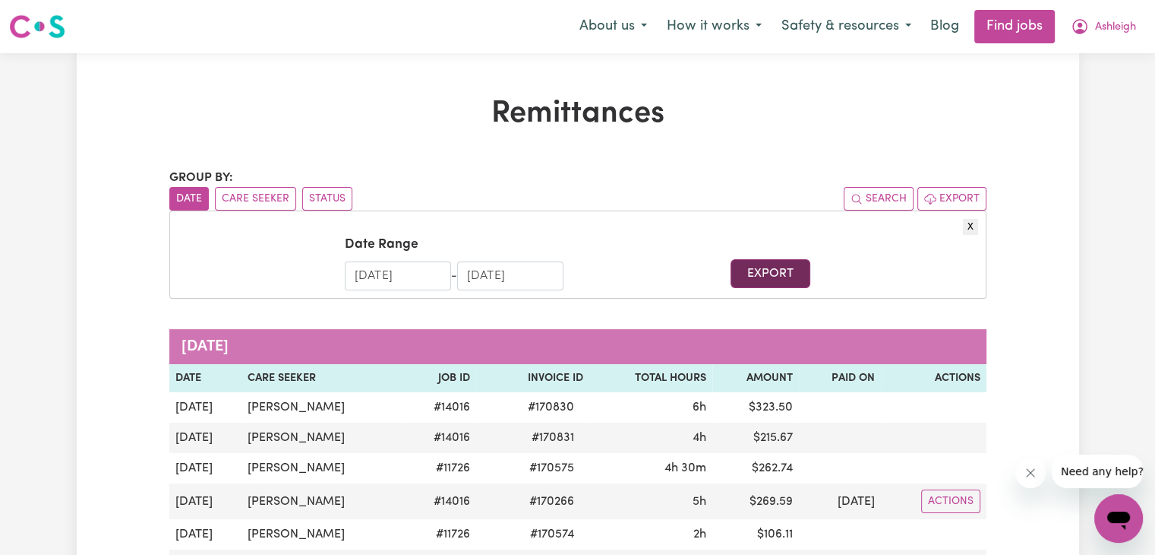
click at [775, 283] on button "Export" at bounding box center [771, 273] width 80 height 29
click at [1105, 28] on span "Ashleigh" at bounding box center [1115, 27] width 41 height 17
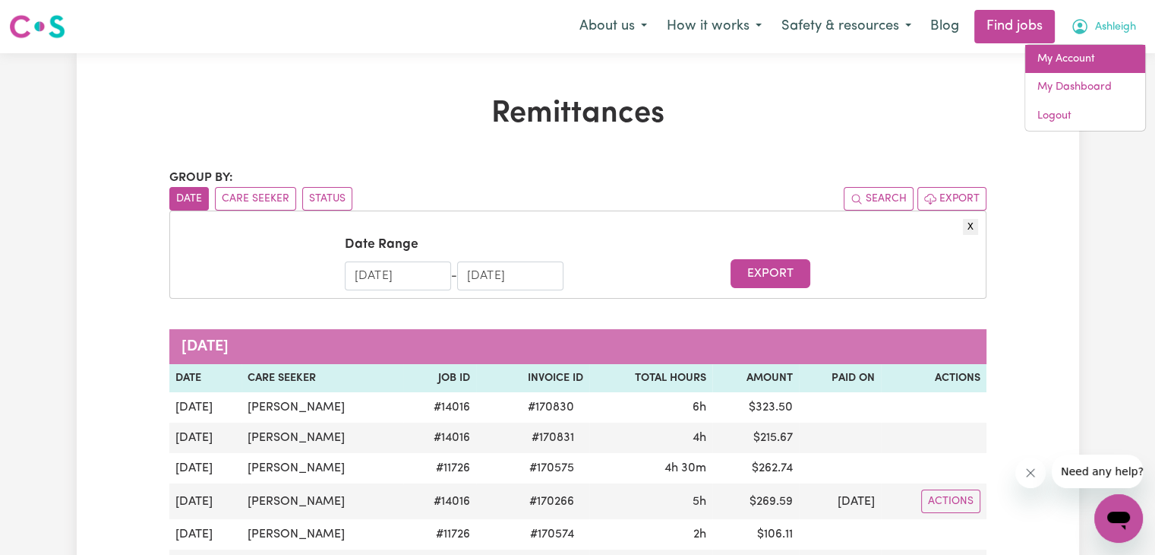
click at [1079, 52] on link "My Account" at bounding box center [1086, 59] width 120 height 29
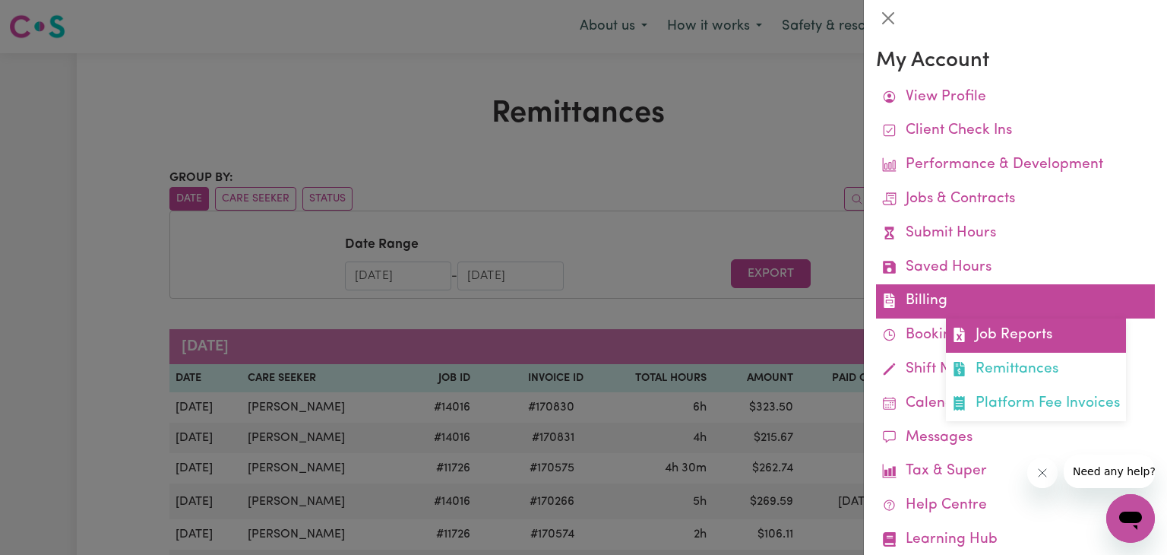
click at [969, 343] on link "Job Reports" at bounding box center [1036, 335] width 180 height 34
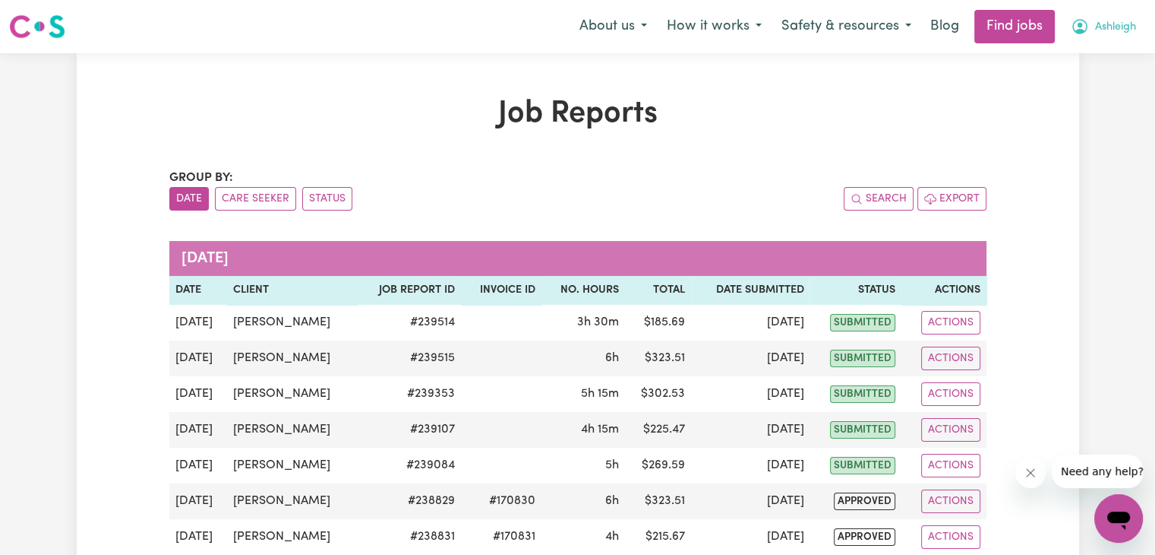
click at [1111, 34] on span "Ashleigh" at bounding box center [1115, 27] width 41 height 17
click at [1076, 63] on link "My Account" at bounding box center [1086, 59] width 120 height 29
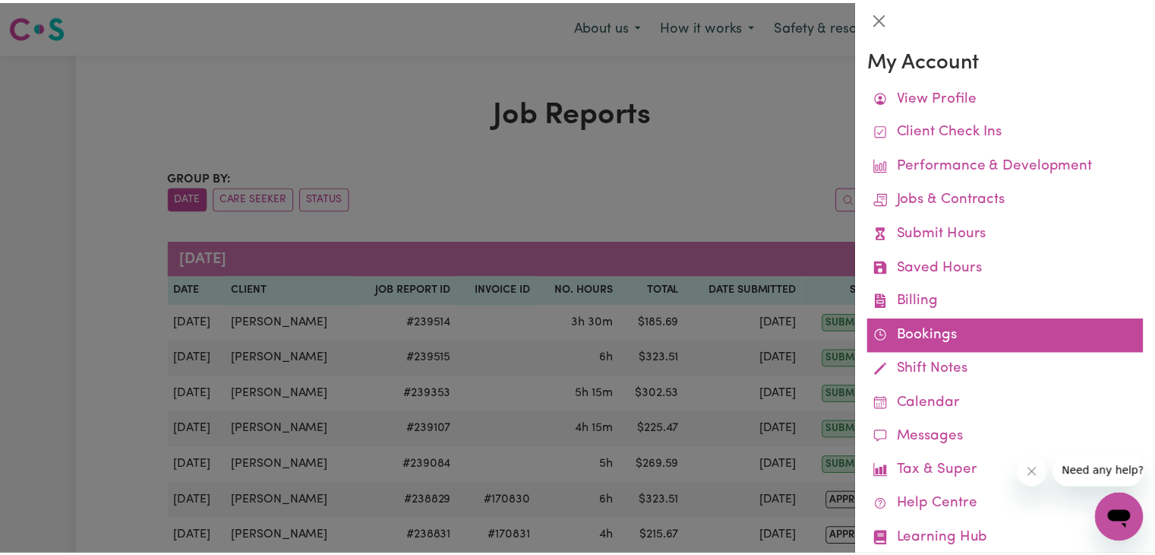
scroll to position [39, 0]
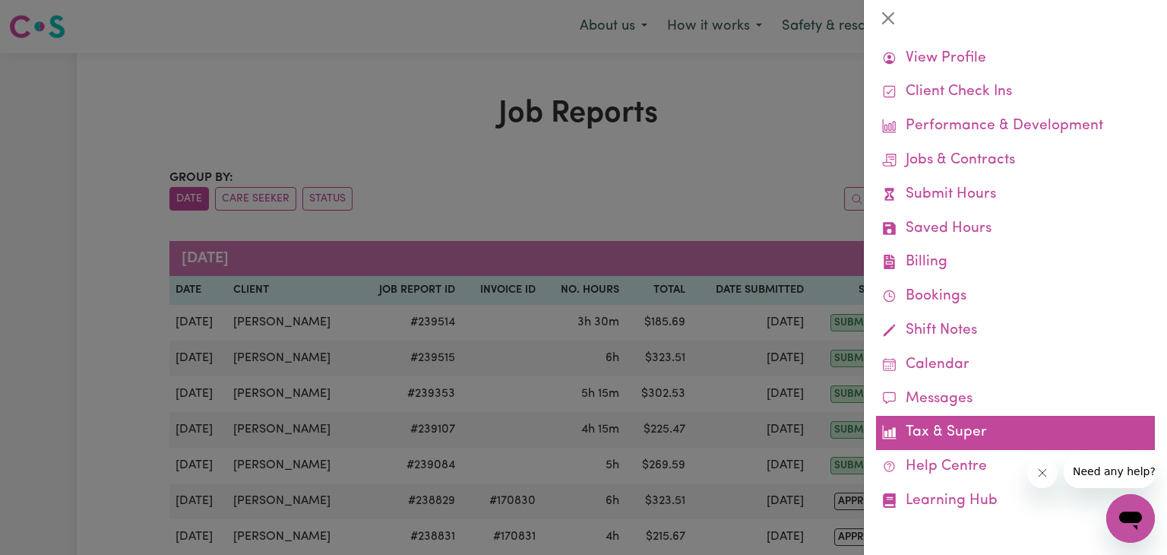
click at [950, 438] on link "Tax & Super" at bounding box center [1015, 433] width 279 height 34
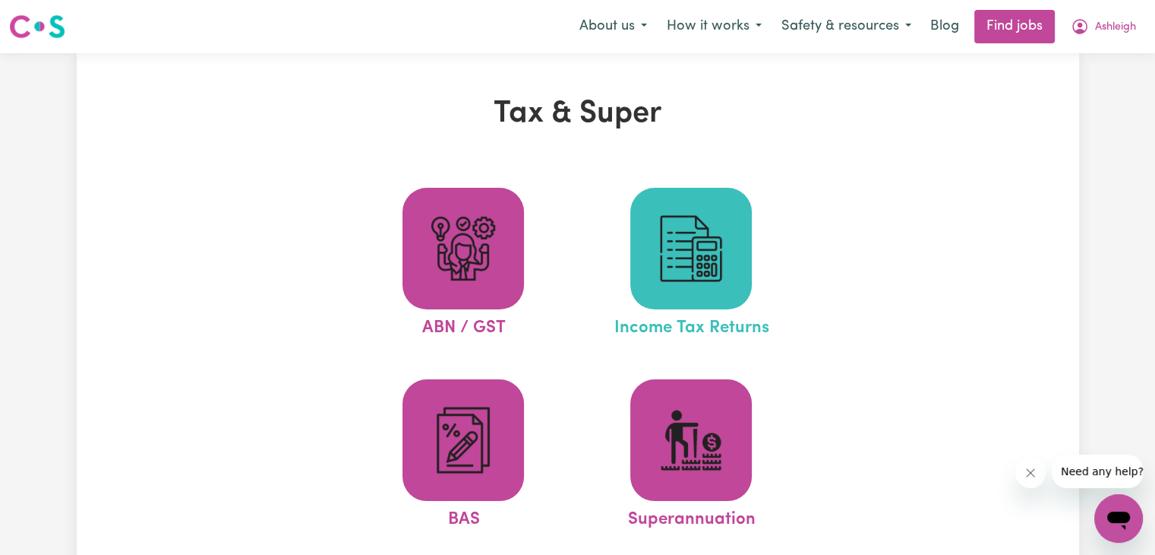
click at [705, 293] on span at bounding box center [692, 249] width 122 height 122
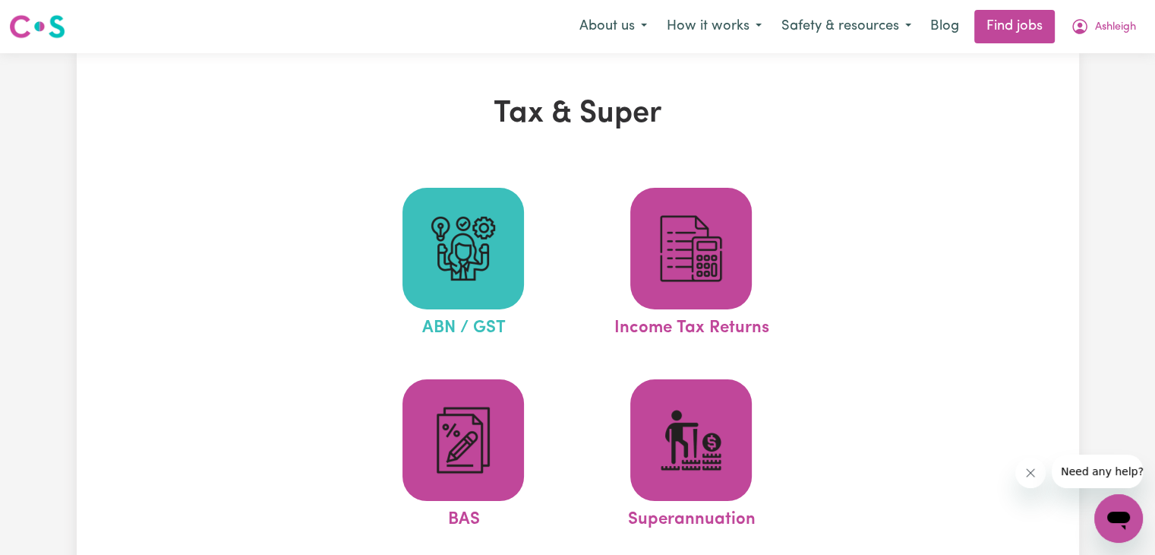
click at [460, 240] on img at bounding box center [463, 248] width 73 height 73
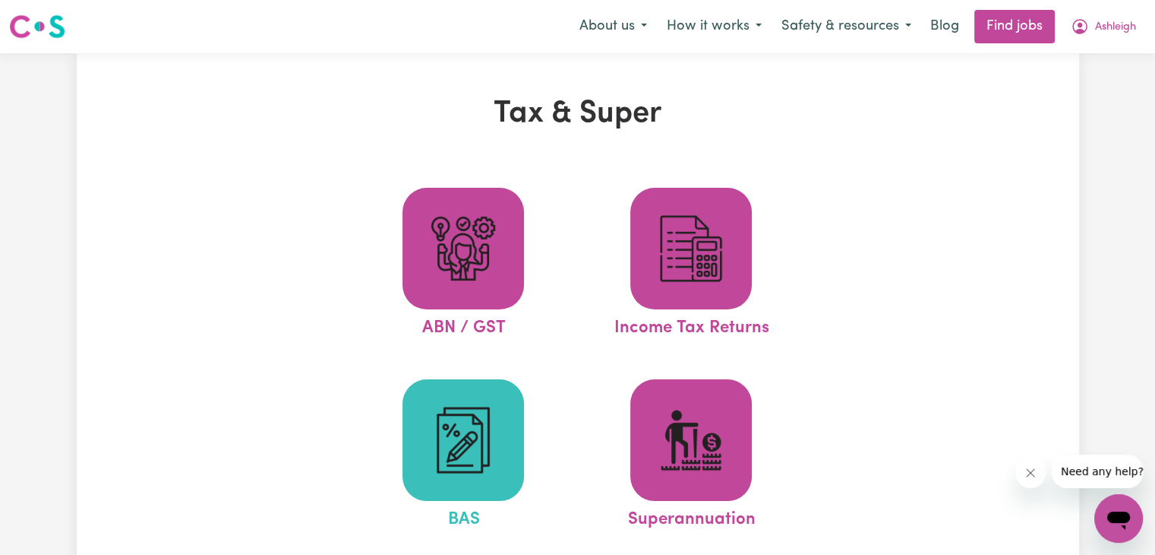
click at [482, 463] on img at bounding box center [463, 439] width 73 height 73
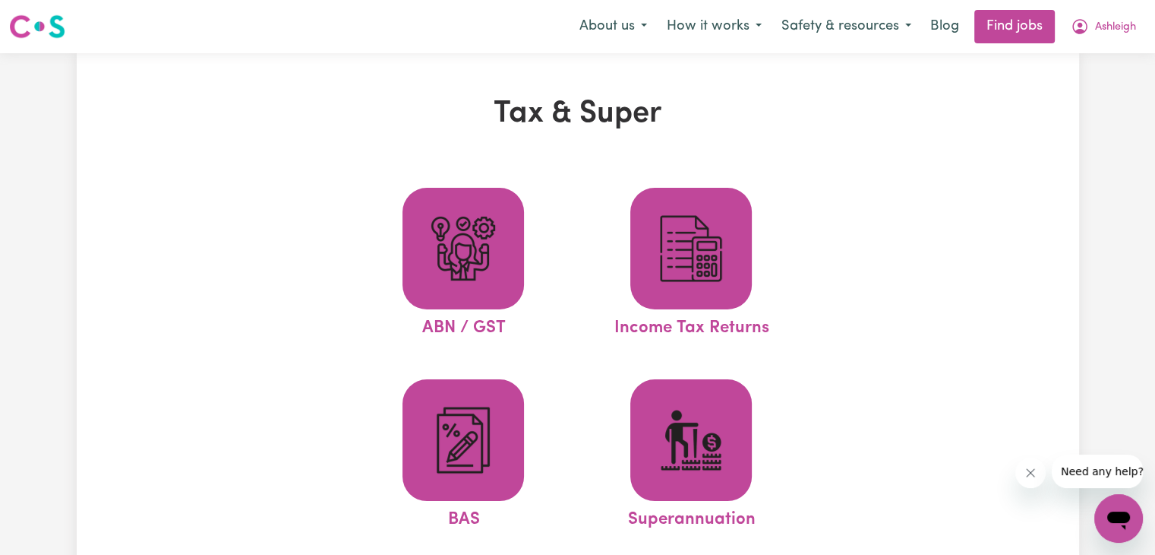
click at [845, 43] on div "Menu About us How it works Safety & resources Blog Find jobs [PERSON_NAME]" at bounding box center [577, 26] width 1155 height 35
click at [858, 27] on button "Safety & resources" at bounding box center [847, 27] width 150 height 32
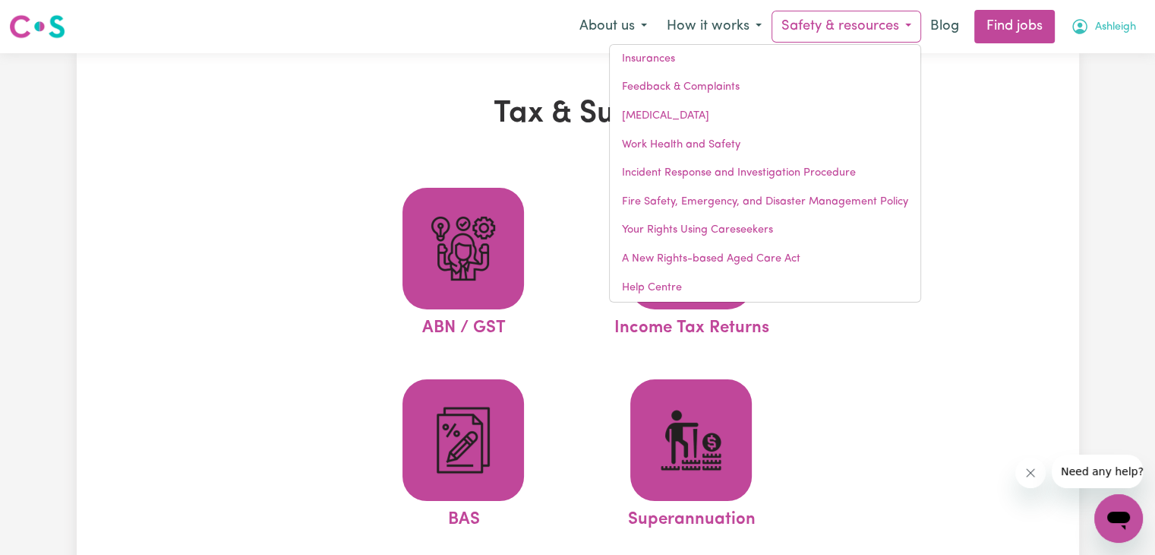
click at [1104, 28] on span "Ashleigh" at bounding box center [1115, 27] width 41 height 17
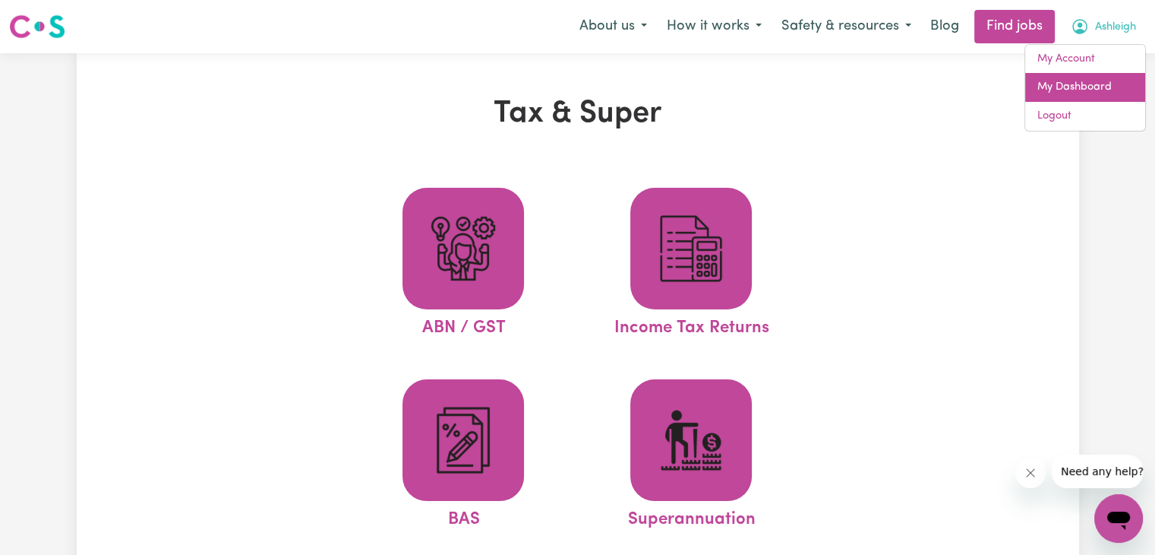
click at [1063, 99] on link "My Dashboard" at bounding box center [1086, 87] width 120 height 29
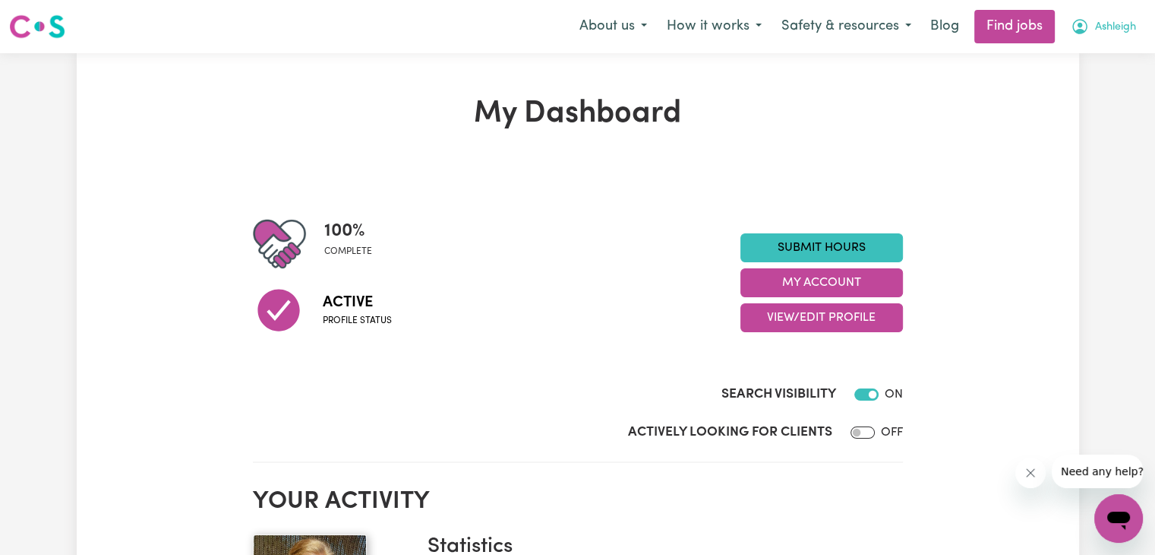
click at [1098, 41] on button "Ashleigh" at bounding box center [1103, 27] width 85 height 32
click at [1082, 58] on link "My Account" at bounding box center [1086, 59] width 120 height 29
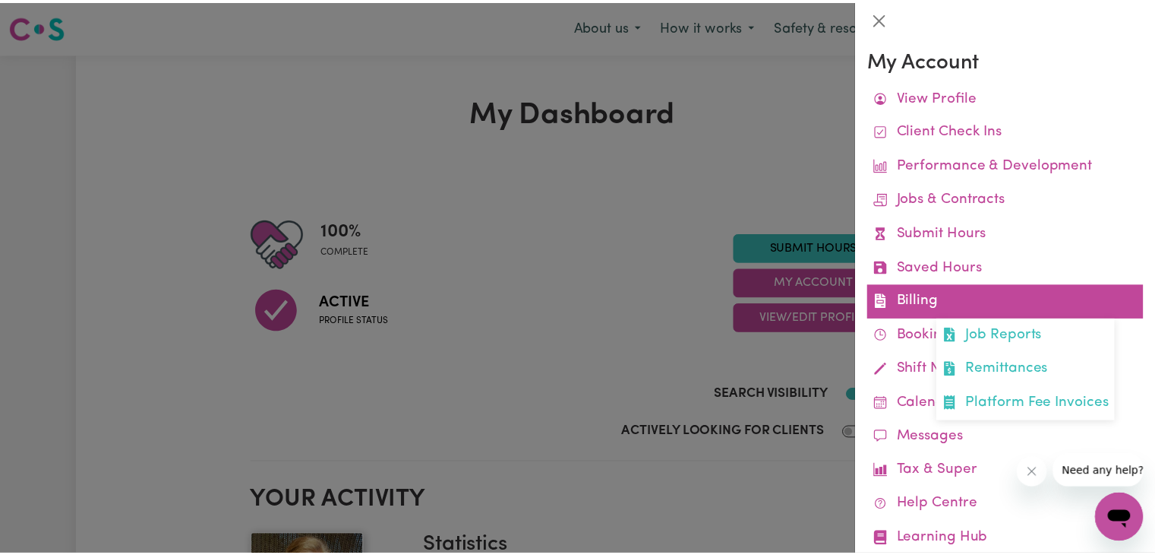
scroll to position [39, 0]
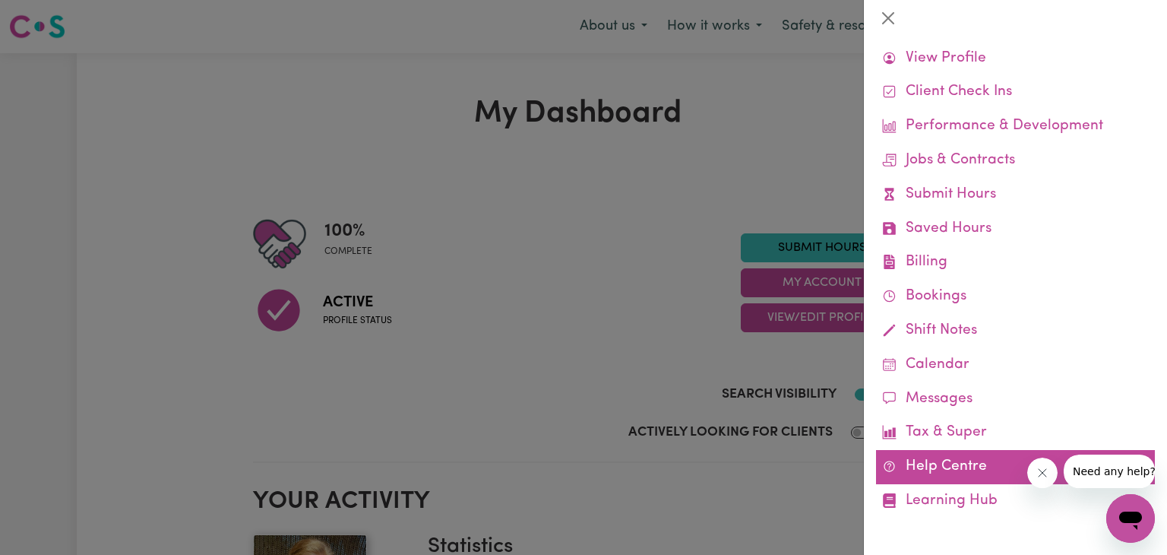
click at [930, 465] on link "Help Centre" at bounding box center [1015, 467] width 279 height 34
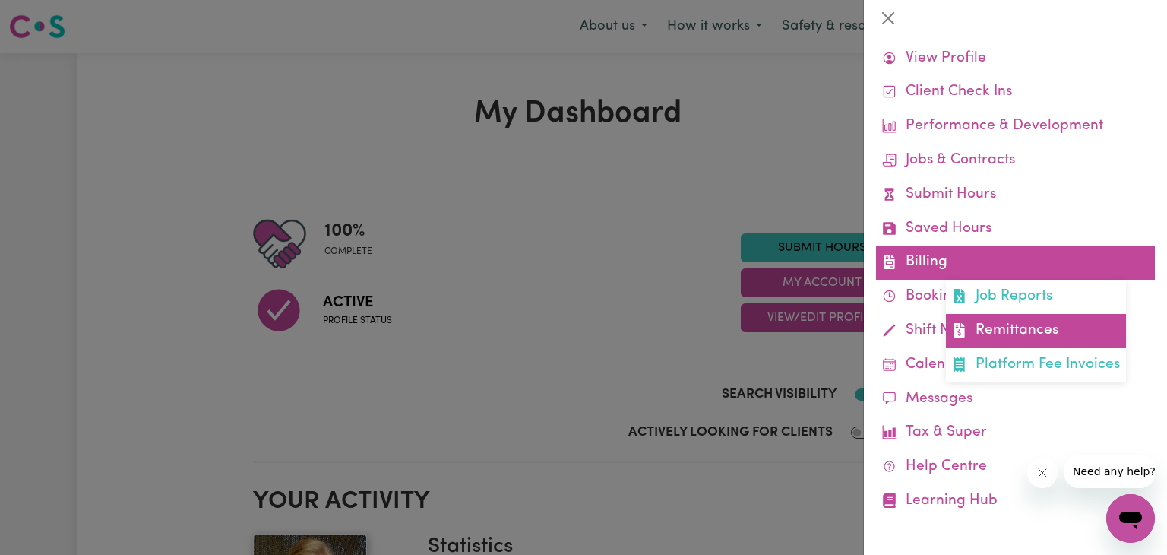
click at [994, 332] on link "Remittances" at bounding box center [1036, 331] width 180 height 34
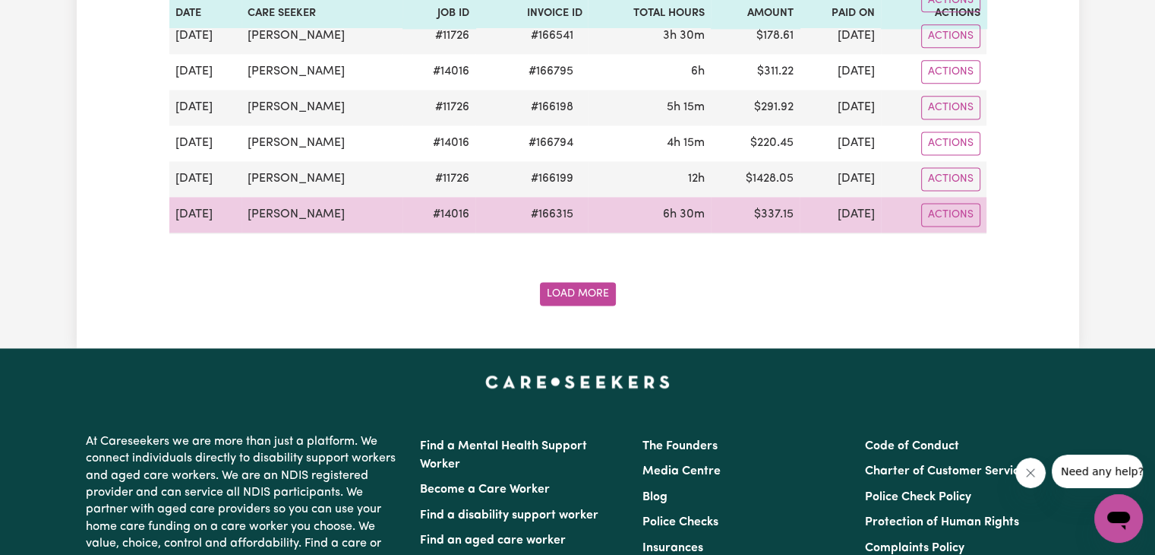
scroll to position [2084, 0]
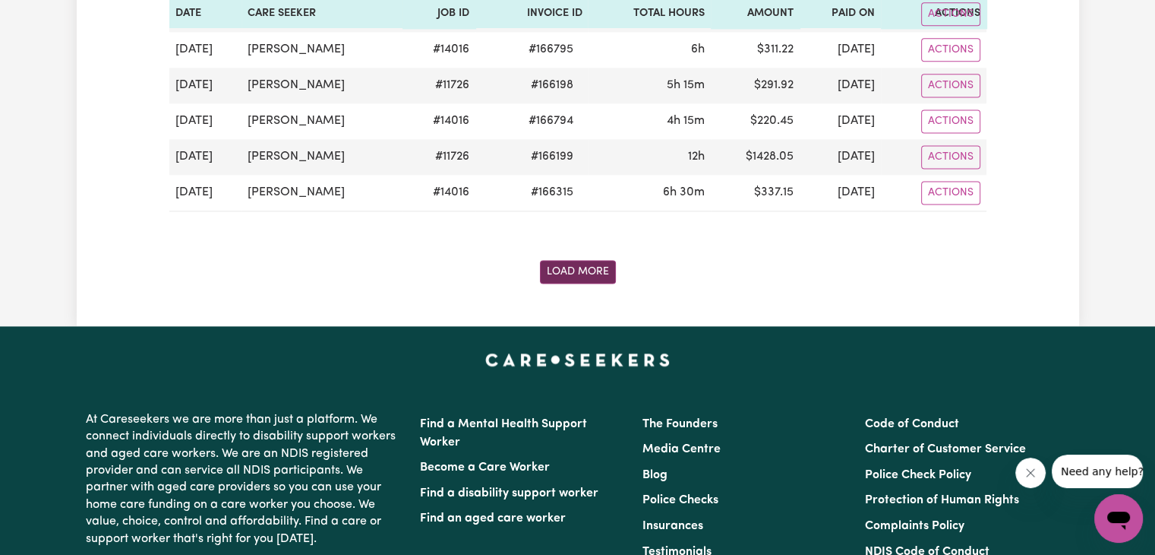
click at [556, 260] on button "Load More" at bounding box center [578, 272] width 76 height 24
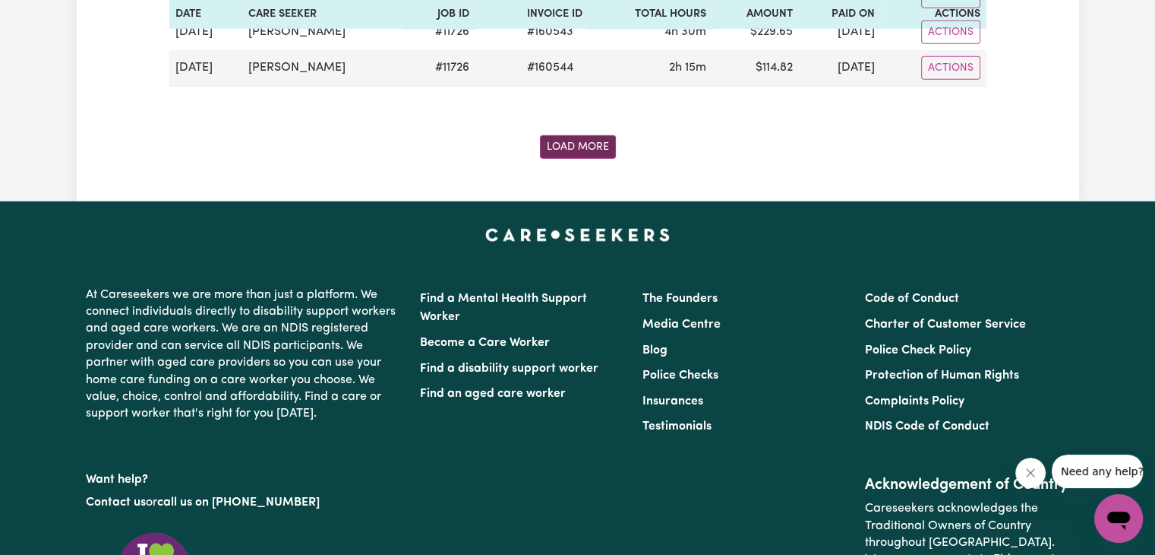
scroll to position [4330, 0]
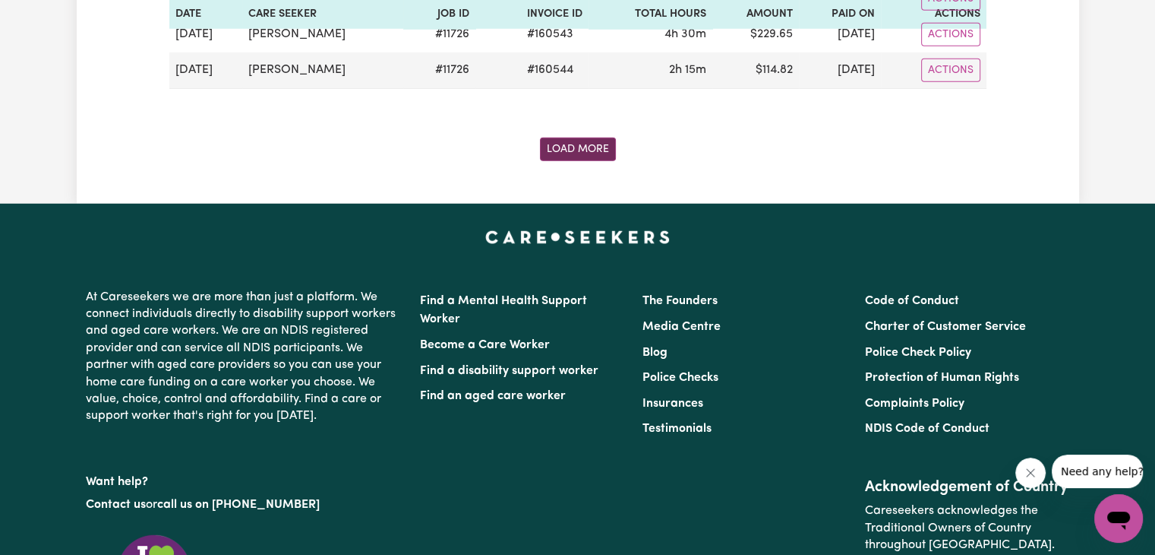
drag, startPoint x: 556, startPoint y: 258, endPoint x: 562, endPoint y: 125, distance: 133.1
click at [562, 137] on button "Load More" at bounding box center [578, 149] width 76 height 24
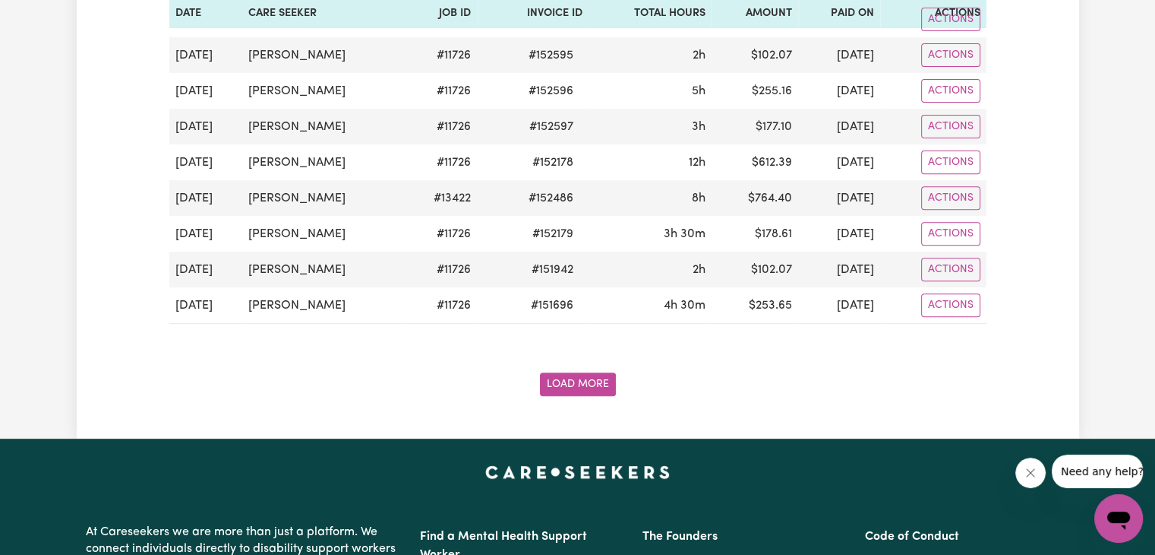
scroll to position [6358, 0]
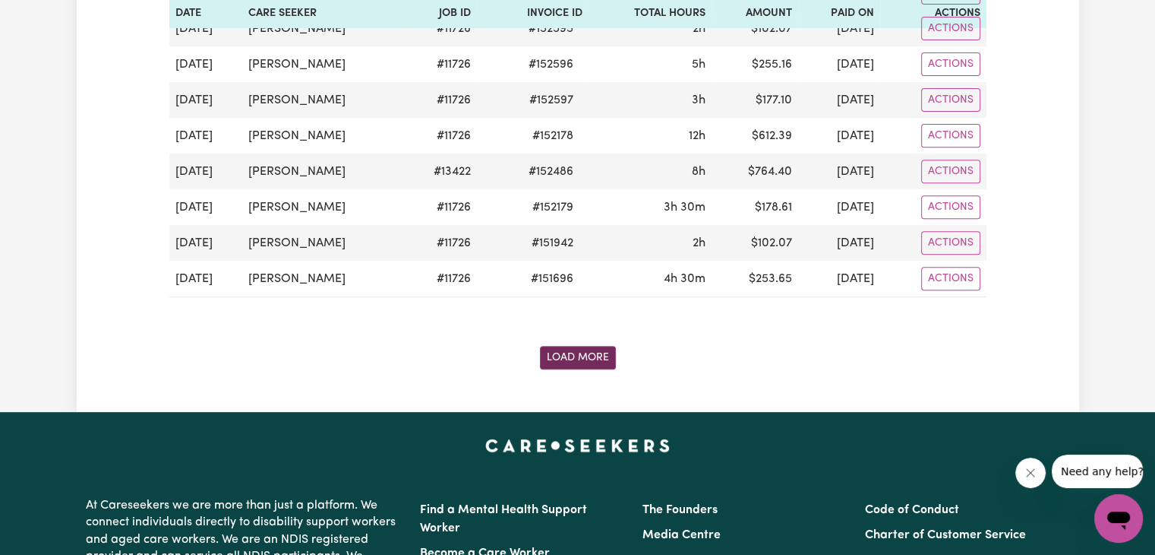
click at [564, 346] on button "Load More" at bounding box center [578, 358] width 76 height 24
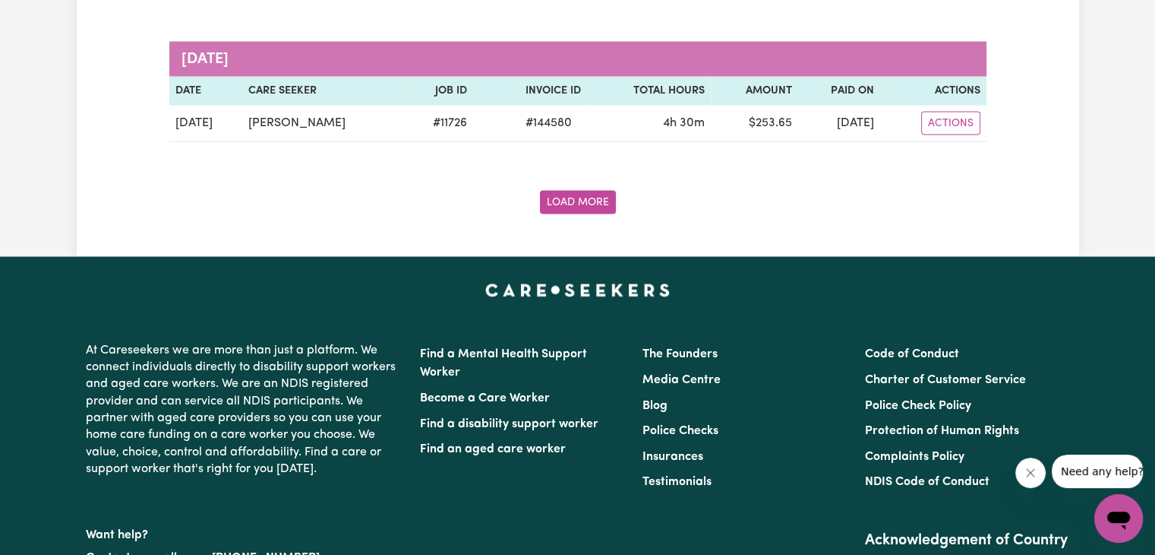
scroll to position [8777, 0]
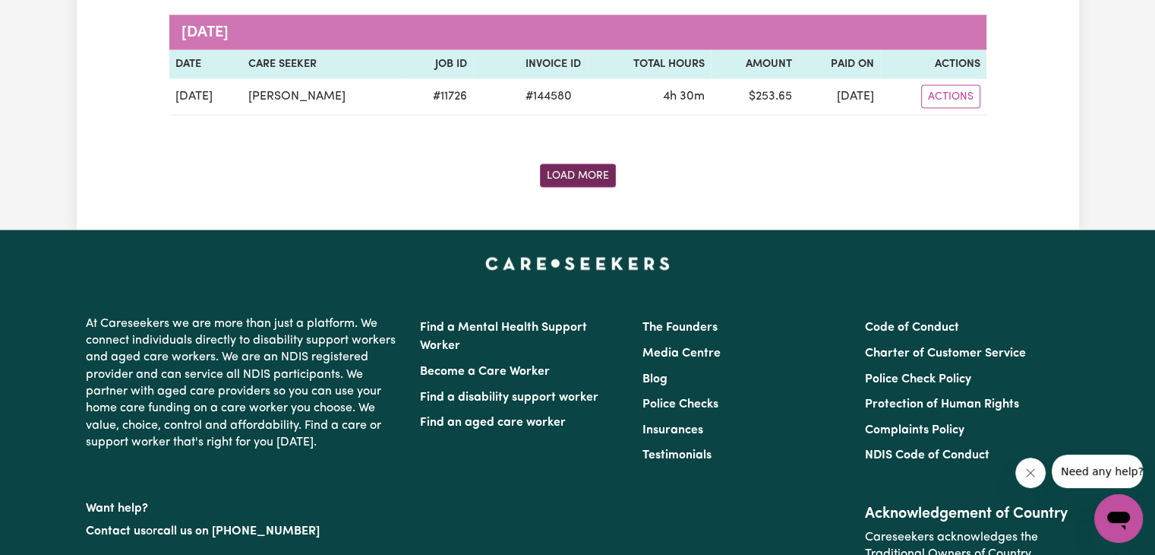
click at [575, 164] on button "Load More" at bounding box center [578, 176] width 76 height 24
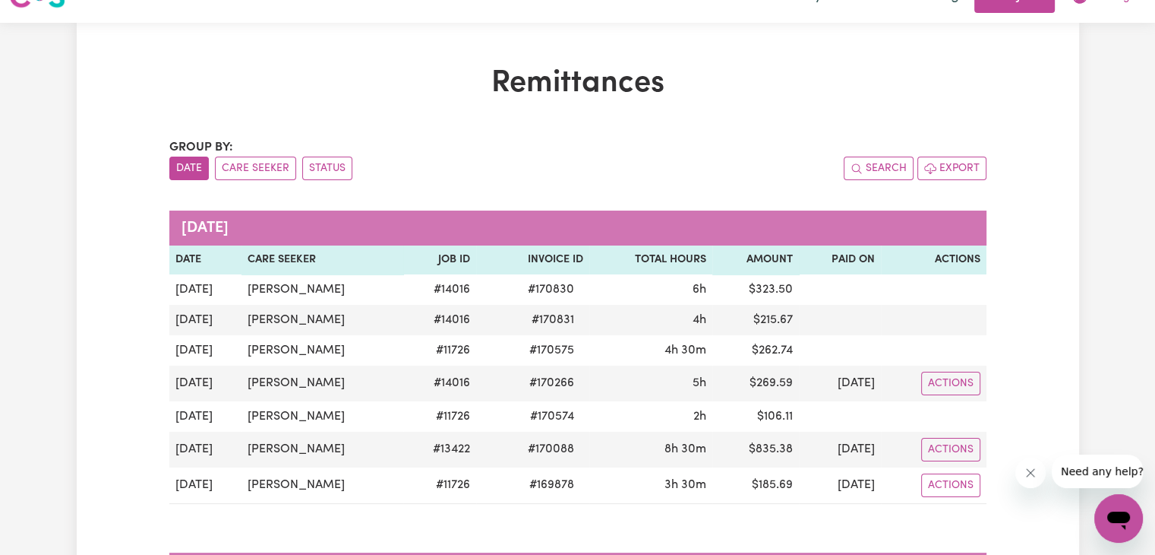
scroll to position [0, 0]
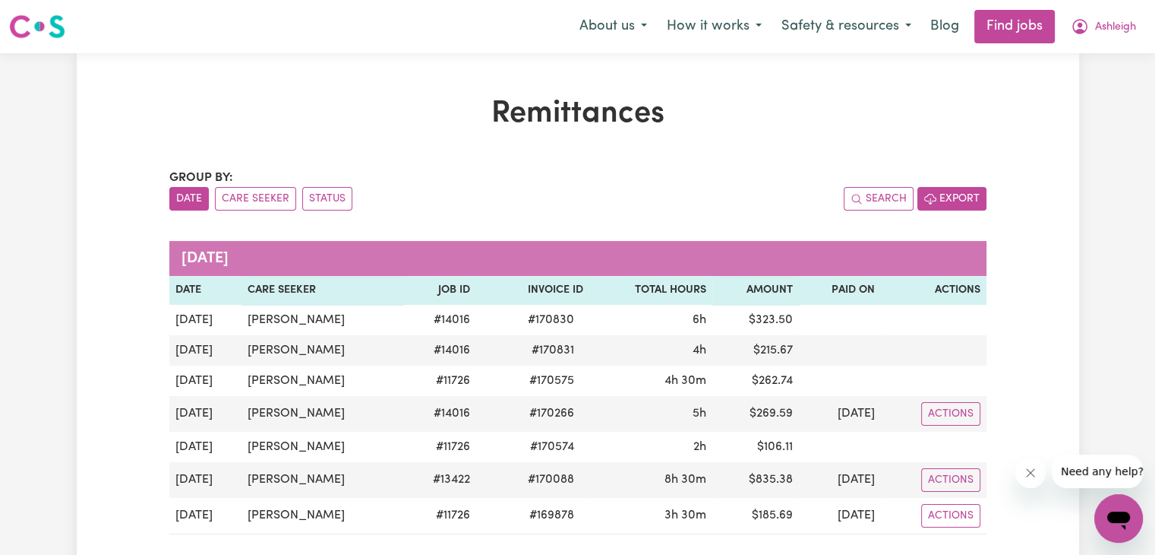
click at [958, 189] on button "Export" at bounding box center [952, 199] width 69 height 24
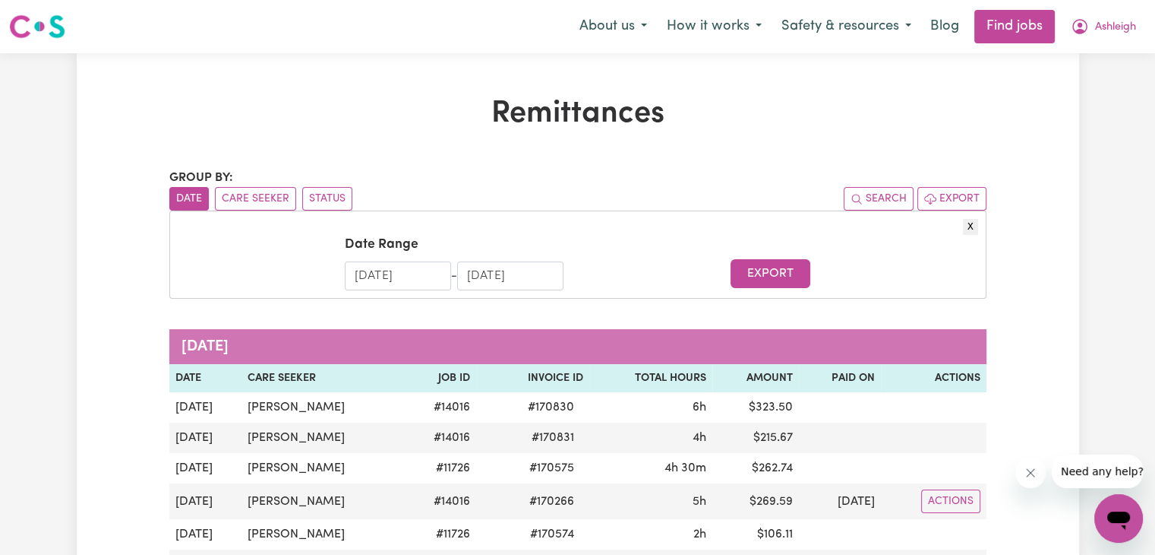
click at [350, 278] on input "[DATE]" at bounding box center [398, 275] width 106 height 29
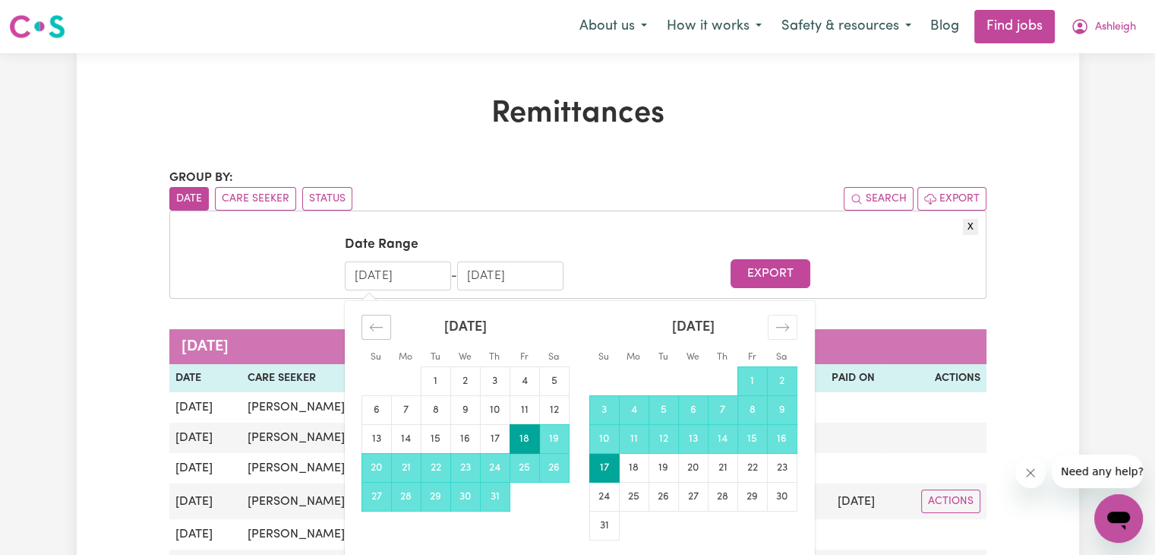
click at [372, 333] on icon "Move backward to switch to the previous month." at bounding box center [376, 327] width 14 height 14
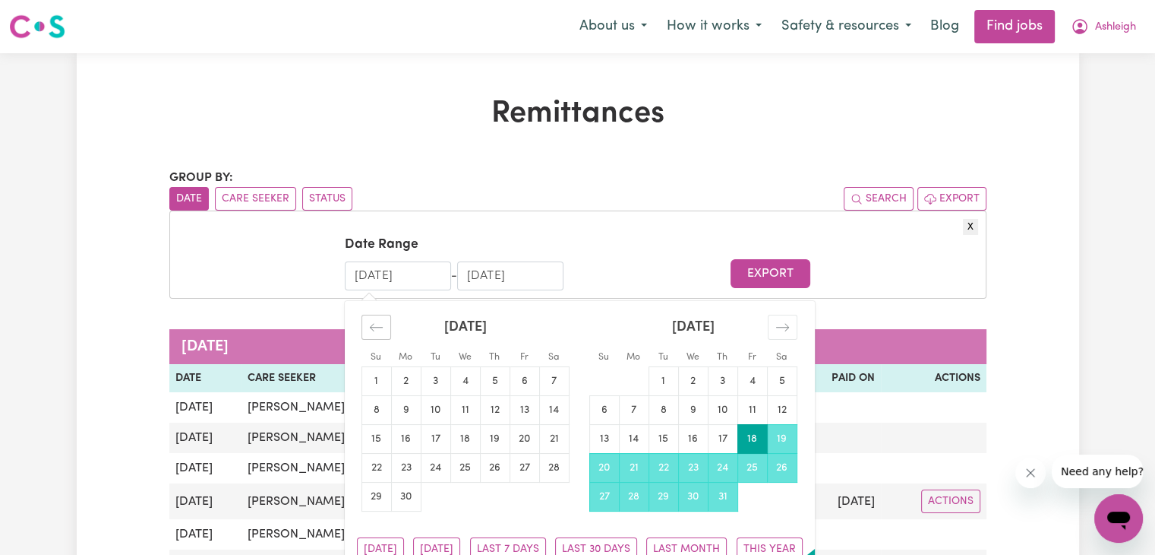
click at [372, 333] on icon "Move backward to switch to the previous month." at bounding box center [376, 327] width 14 height 14
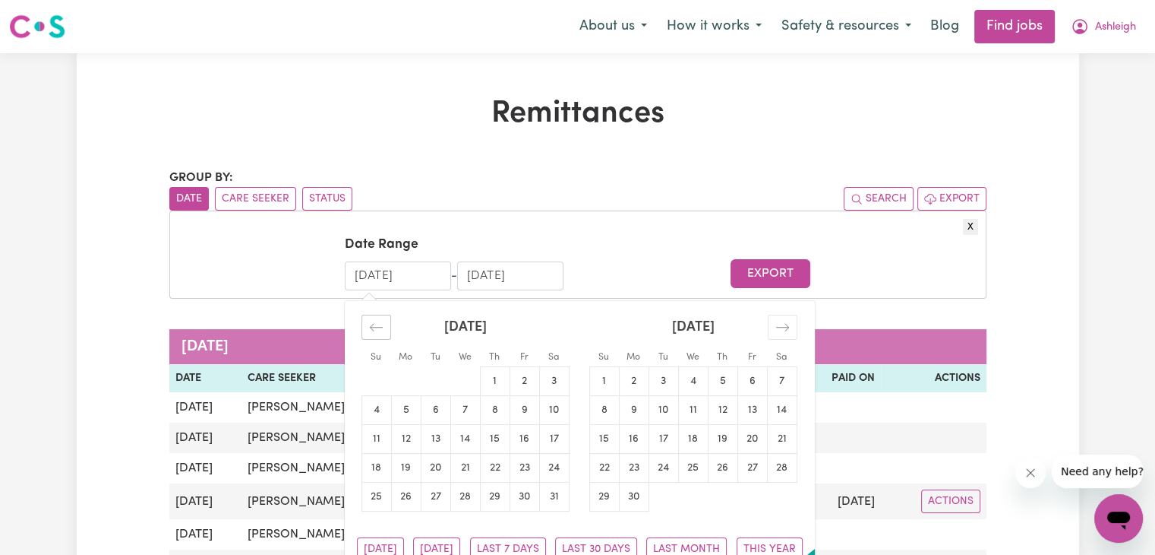
click at [372, 333] on icon "Move backward to switch to the previous month." at bounding box center [376, 327] width 14 height 14
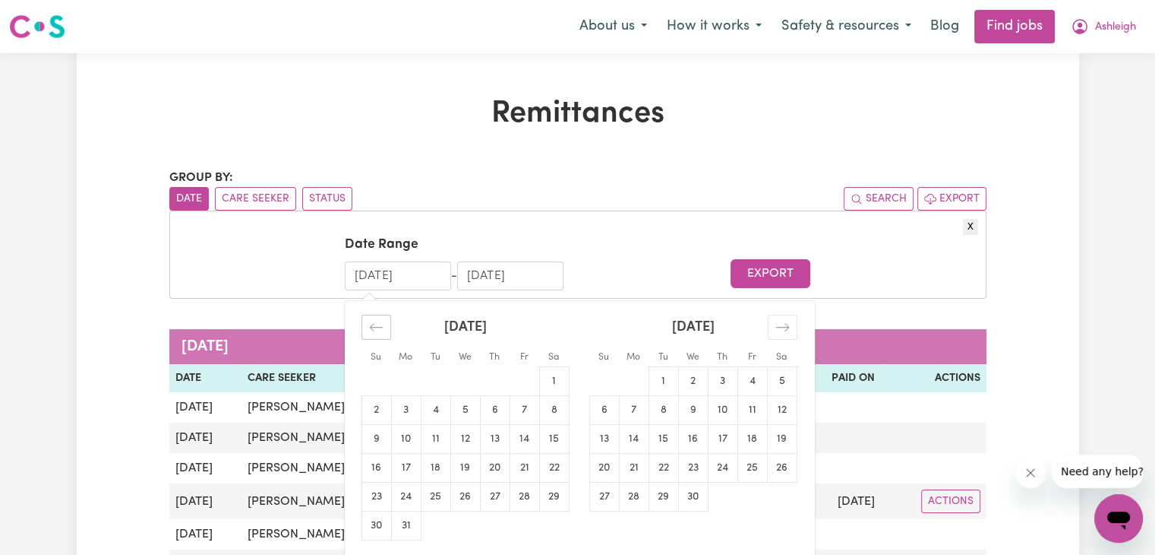
click at [372, 333] on icon "Move backward to switch to the previous month." at bounding box center [376, 327] width 14 height 14
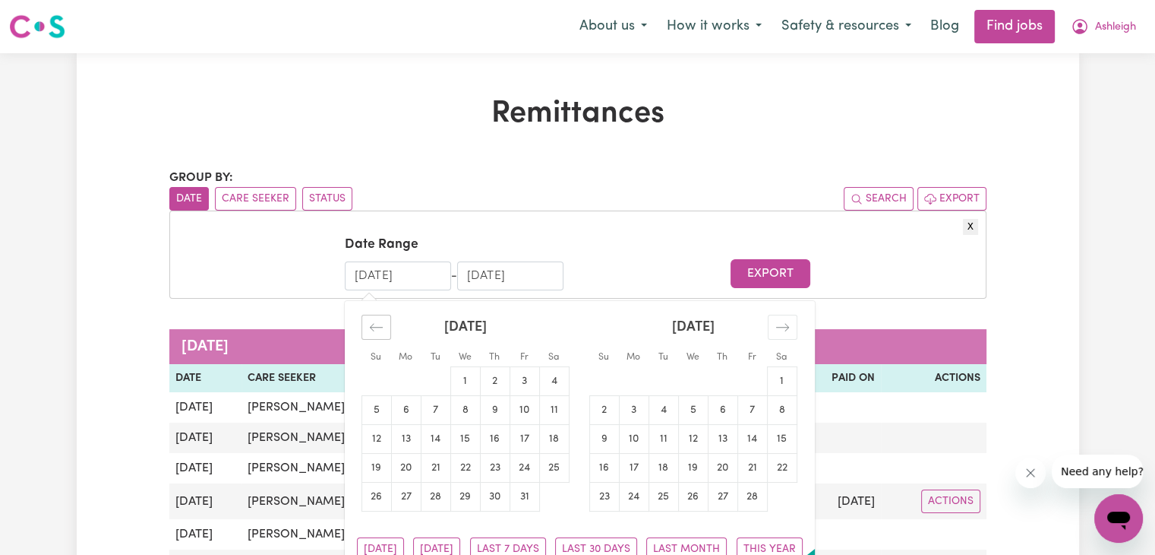
click at [372, 333] on icon "Move backward to switch to the previous month." at bounding box center [376, 327] width 14 height 14
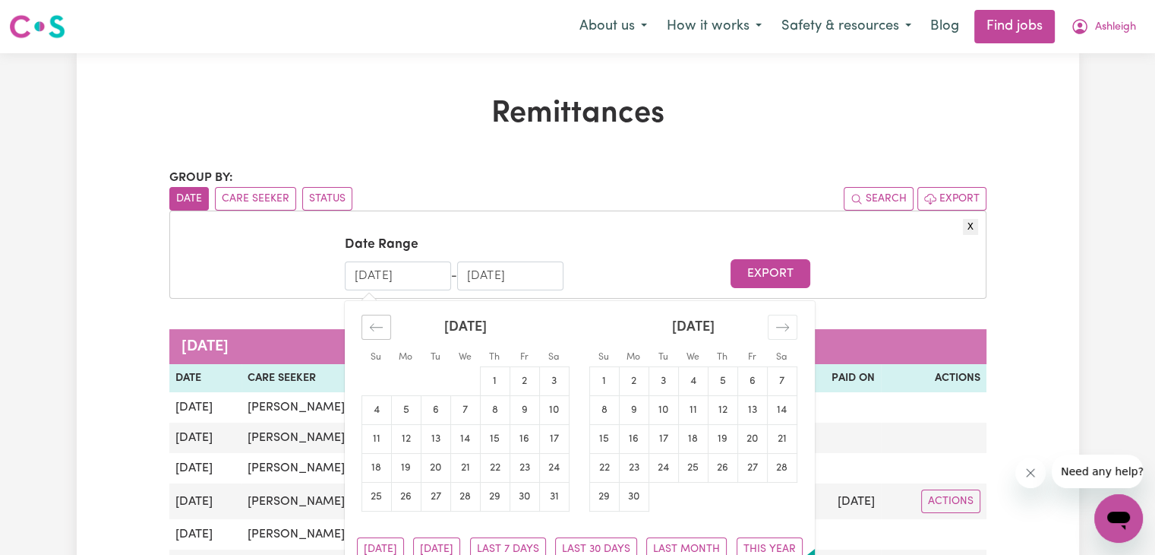
click at [372, 333] on icon "Move backward to switch to the previous month." at bounding box center [376, 327] width 14 height 14
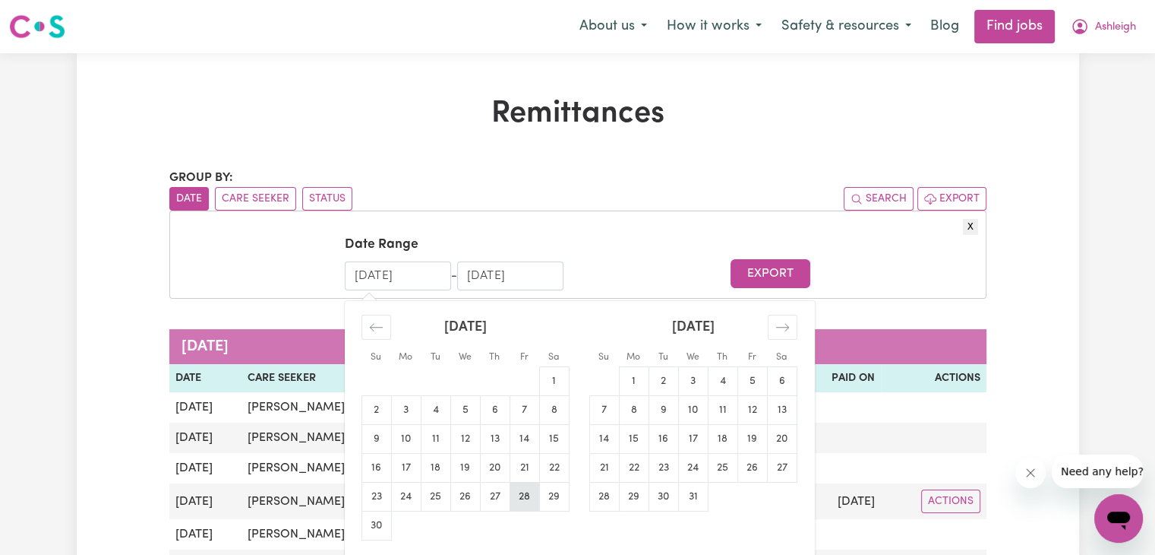
click at [524, 501] on td "28" at bounding box center [525, 496] width 30 height 29
type input "[DATE]"
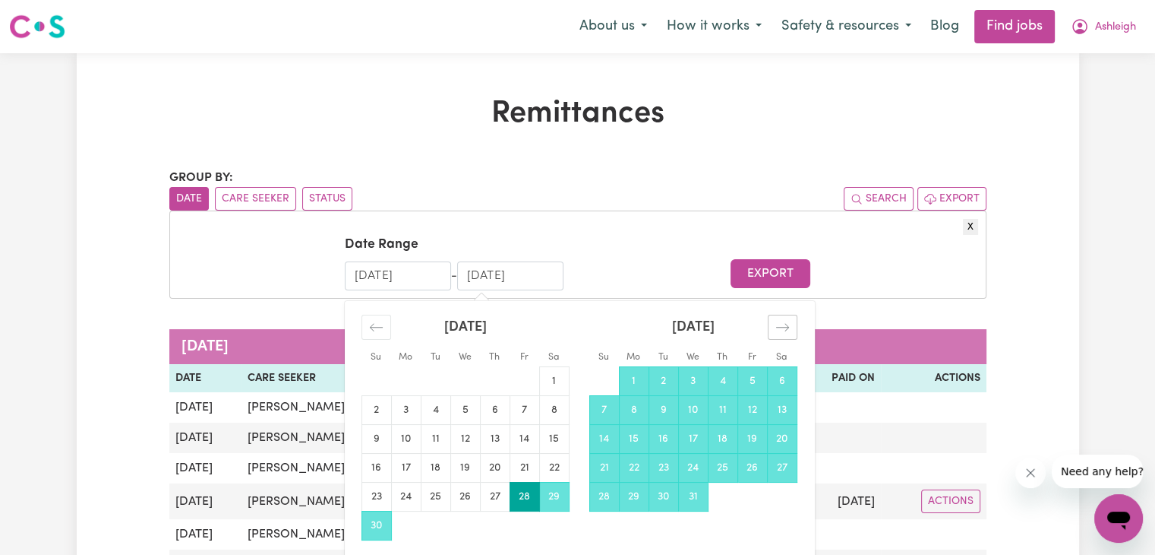
click at [780, 332] on icon "Move forward to switch to the next month." at bounding box center [783, 327] width 14 height 14
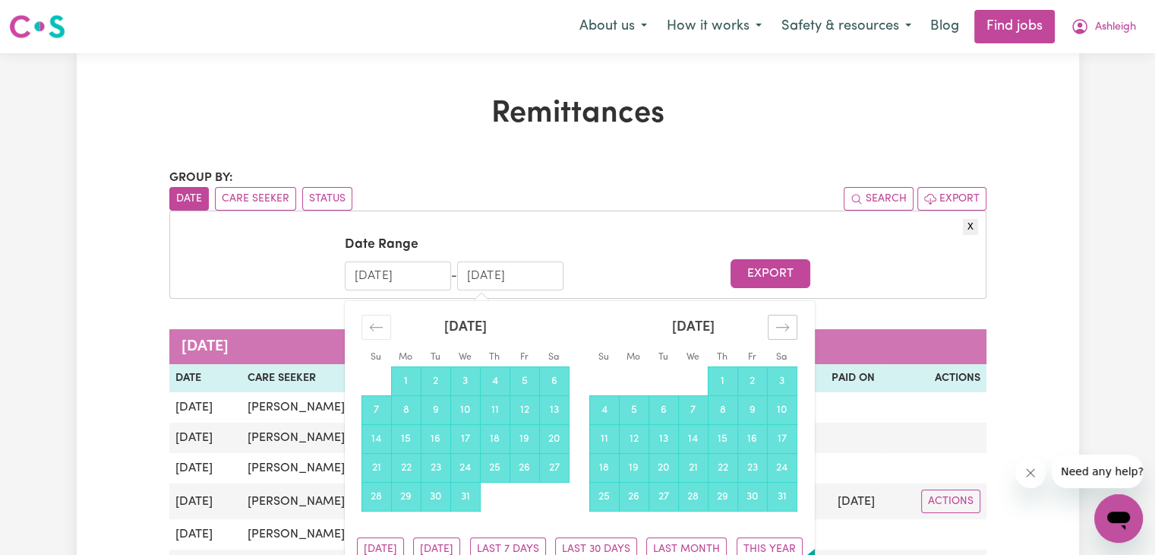
click at [780, 332] on icon "Move forward to switch to the next month." at bounding box center [783, 327] width 14 height 14
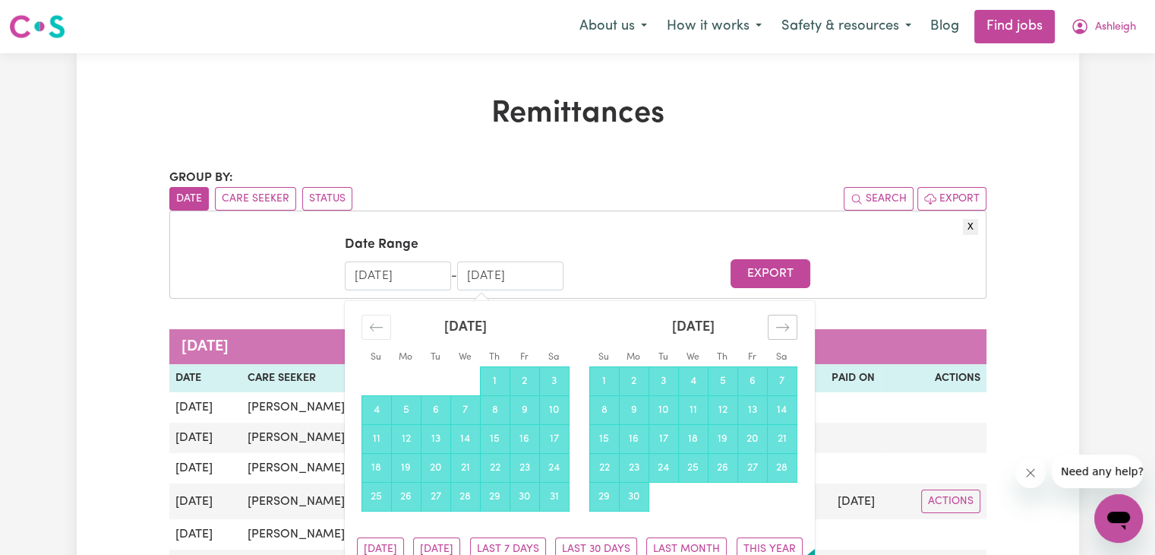
click at [780, 332] on icon "Move forward to switch to the next month." at bounding box center [783, 327] width 14 height 14
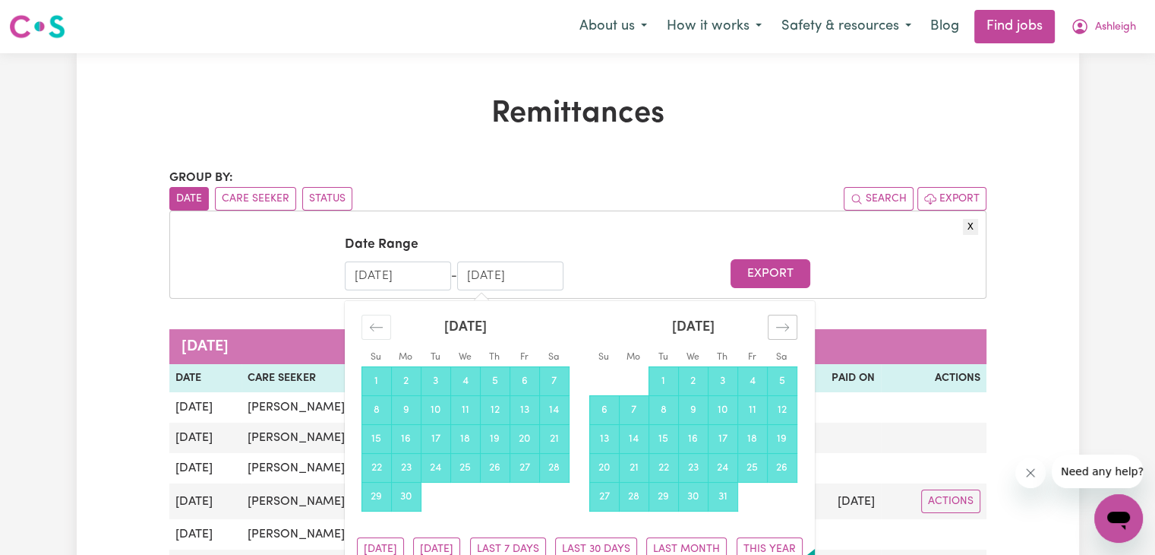
click at [780, 332] on icon "Move forward to switch to the next month." at bounding box center [783, 327] width 14 height 14
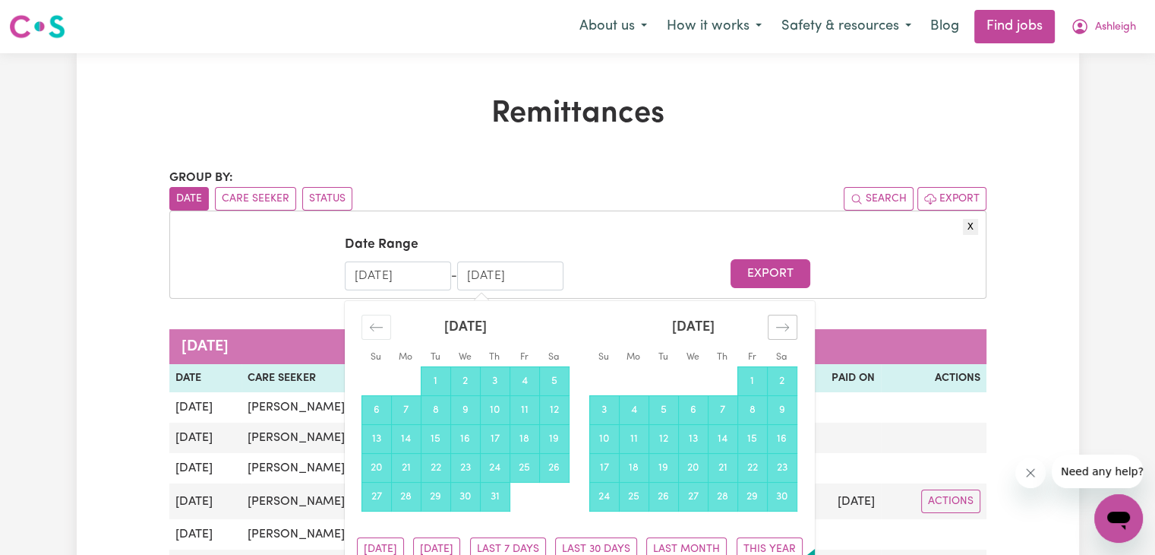
click at [780, 332] on icon "Move forward to switch to the next month." at bounding box center [783, 327] width 14 height 14
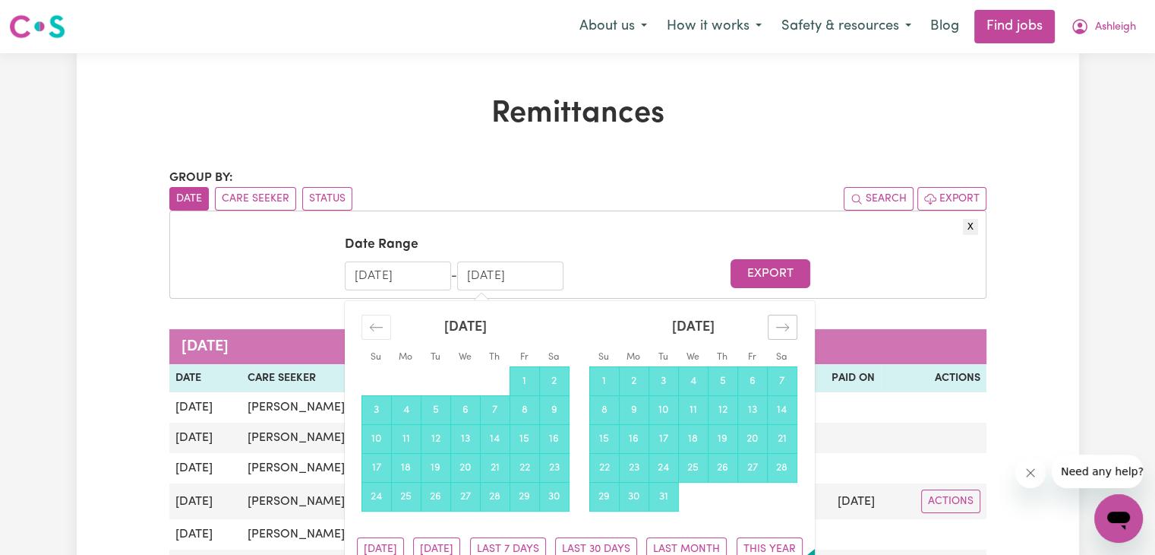
click at [780, 332] on icon "Move forward to switch to the next month." at bounding box center [783, 327] width 14 height 14
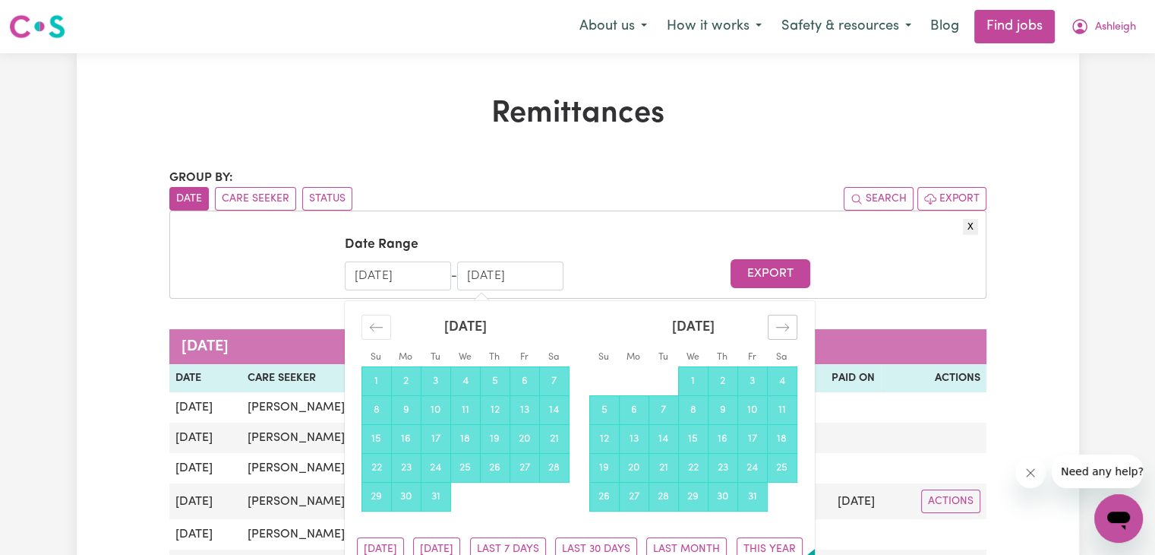
click at [780, 332] on icon "Move forward to switch to the next month." at bounding box center [783, 327] width 14 height 14
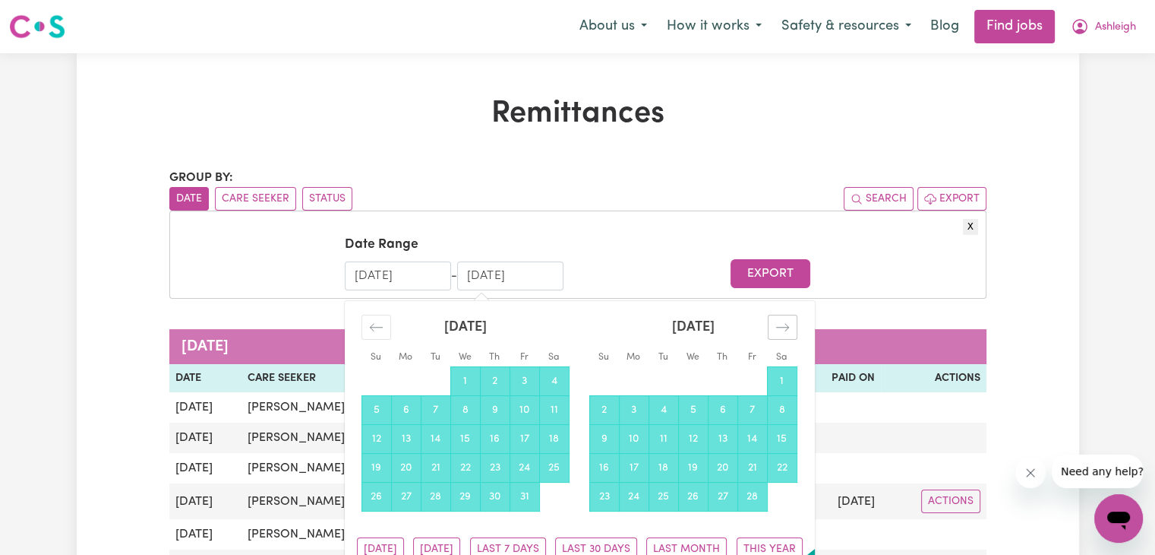
click at [780, 332] on icon "Move forward to switch to the next month." at bounding box center [783, 327] width 14 height 14
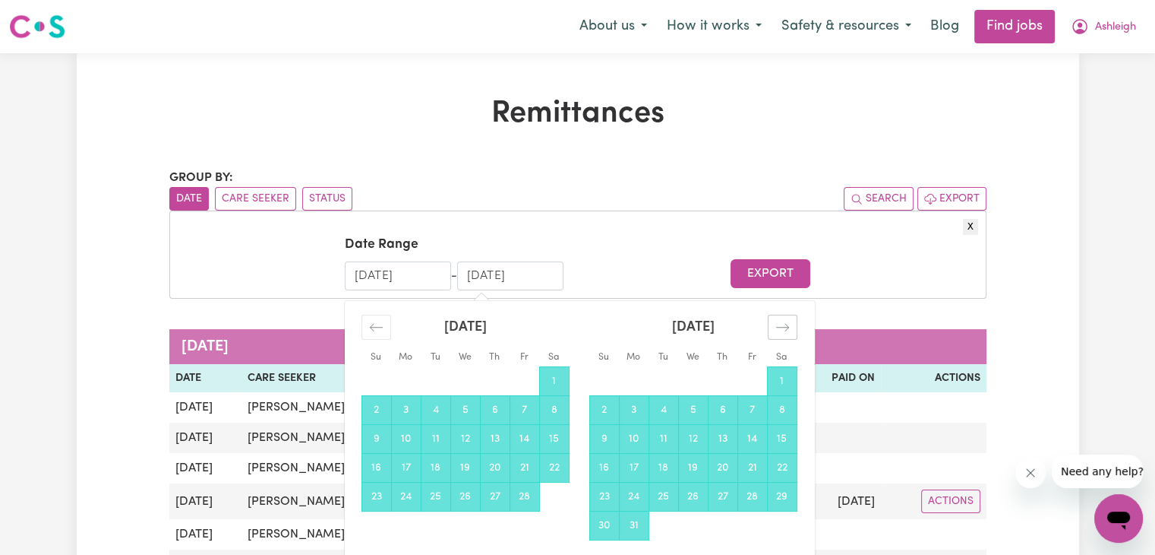
click at [780, 332] on icon "Move forward to switch to the next month." at bounding box center [783, 327] width 14 height 14
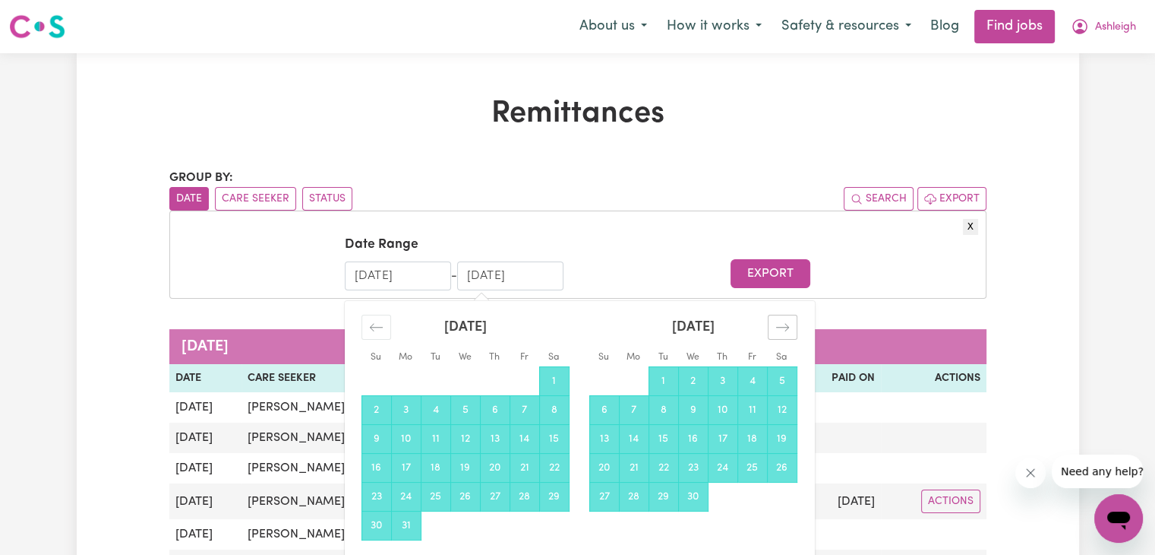
click at [780, 332] on icon "Move forward to switch to the next month." at bounding box center [783, 327] width 14 height 14
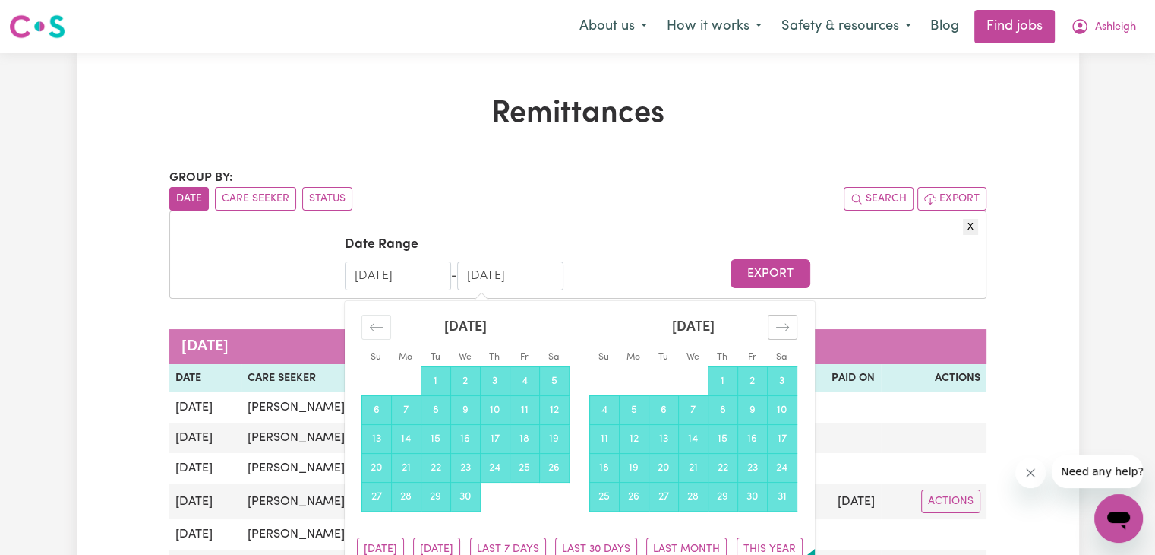
click at [780, 332] on icon "Move forward to switch to the next month." at bounding box center [783, 327] width 14 height 14
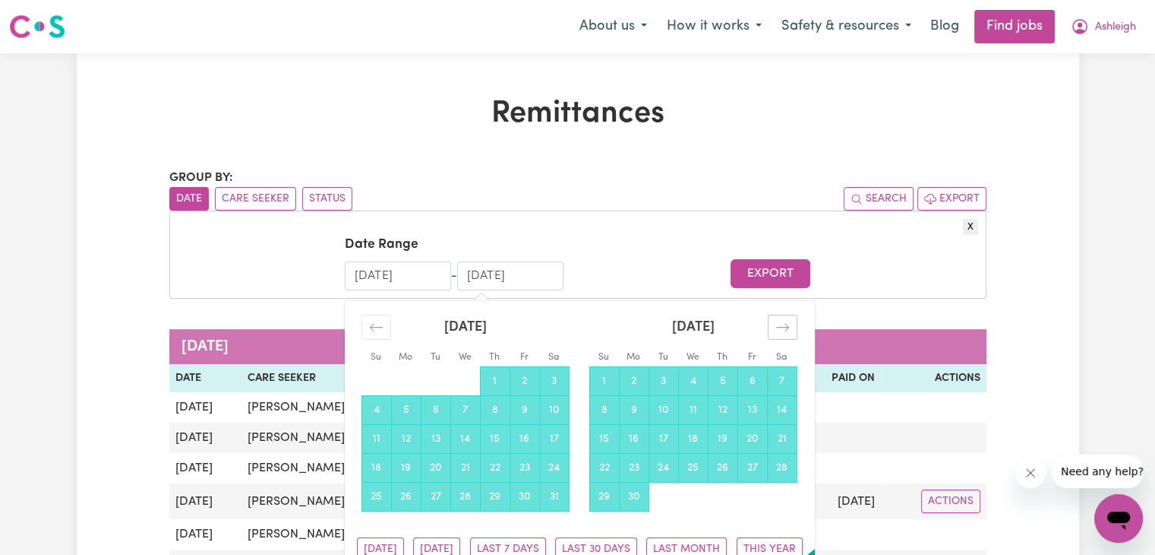
click at [780, 332] on icon "Move forward to switch to the next month." at bounding box center [783, 327] width 14 height 14
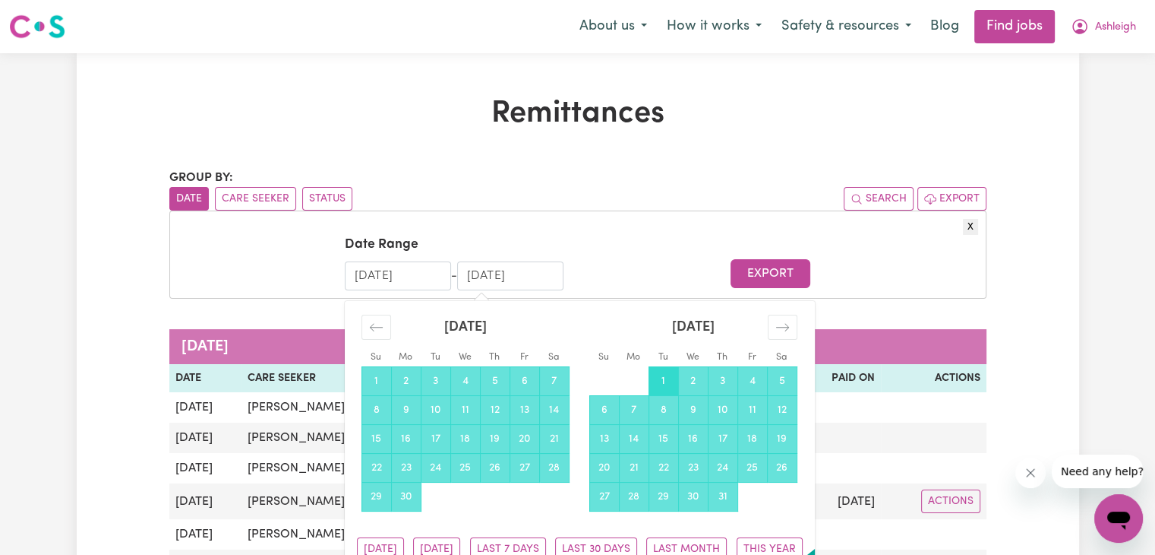
click at [657, 386] on td "1" at bounding box center [664, 380] width 30 height 29
type input "[DATE]"
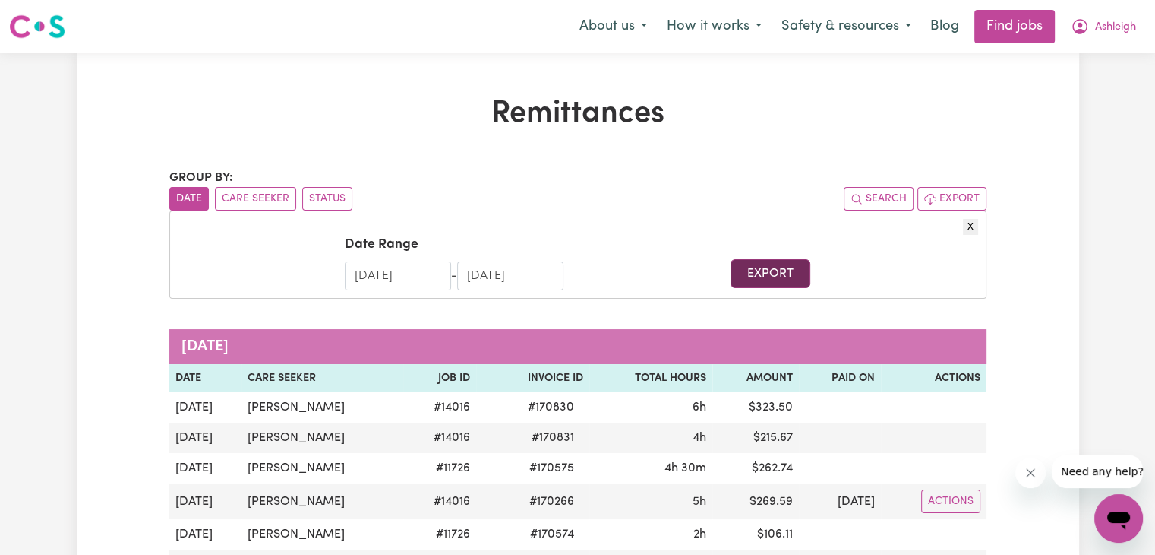
click at [781, 274] on button "Export" at bounding box center [771, 273] width 80 height 29
